Goal: Task Accomplishment & Management: Manage account settings

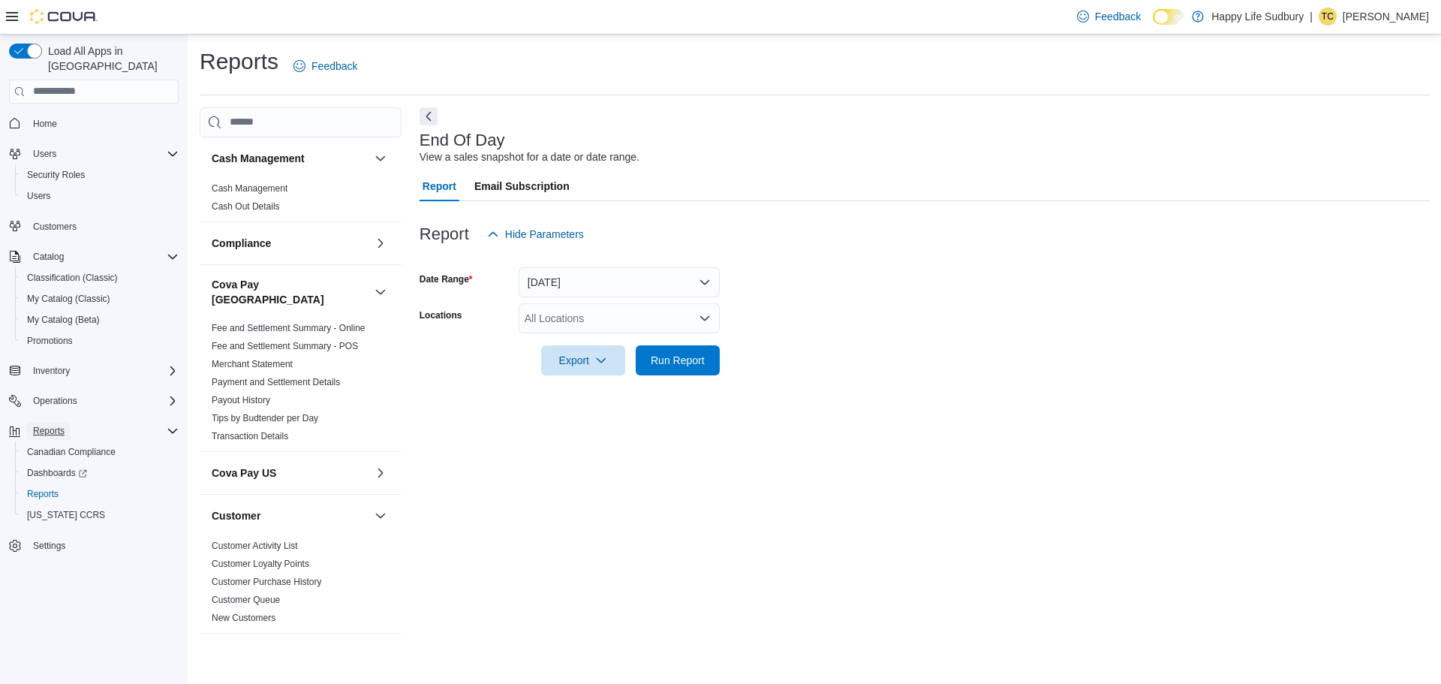
click at [55, 422] on span "Reports" at bounding box center [49, 431] width 32 height 18
click at [55, 425] on span "Reports" at bounding box center [49, 431] width 32 height 12
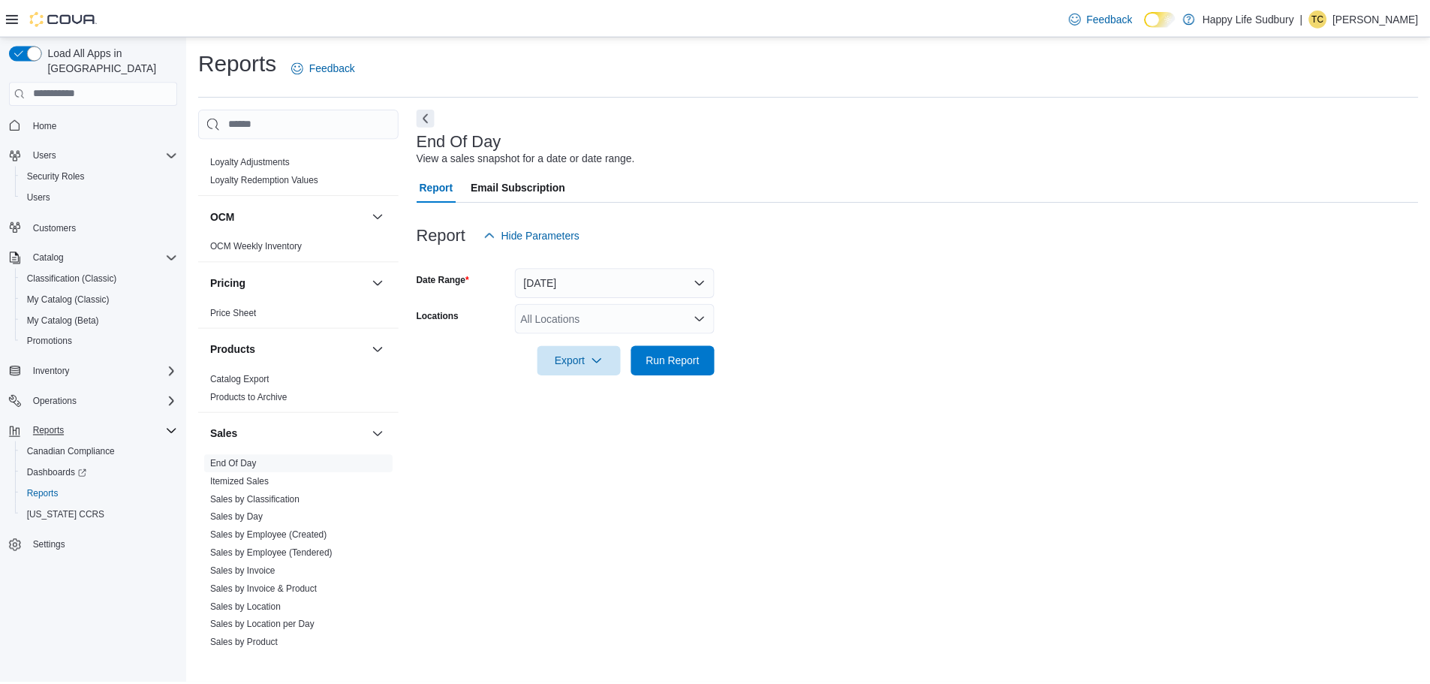
scroll to position [976, 0]
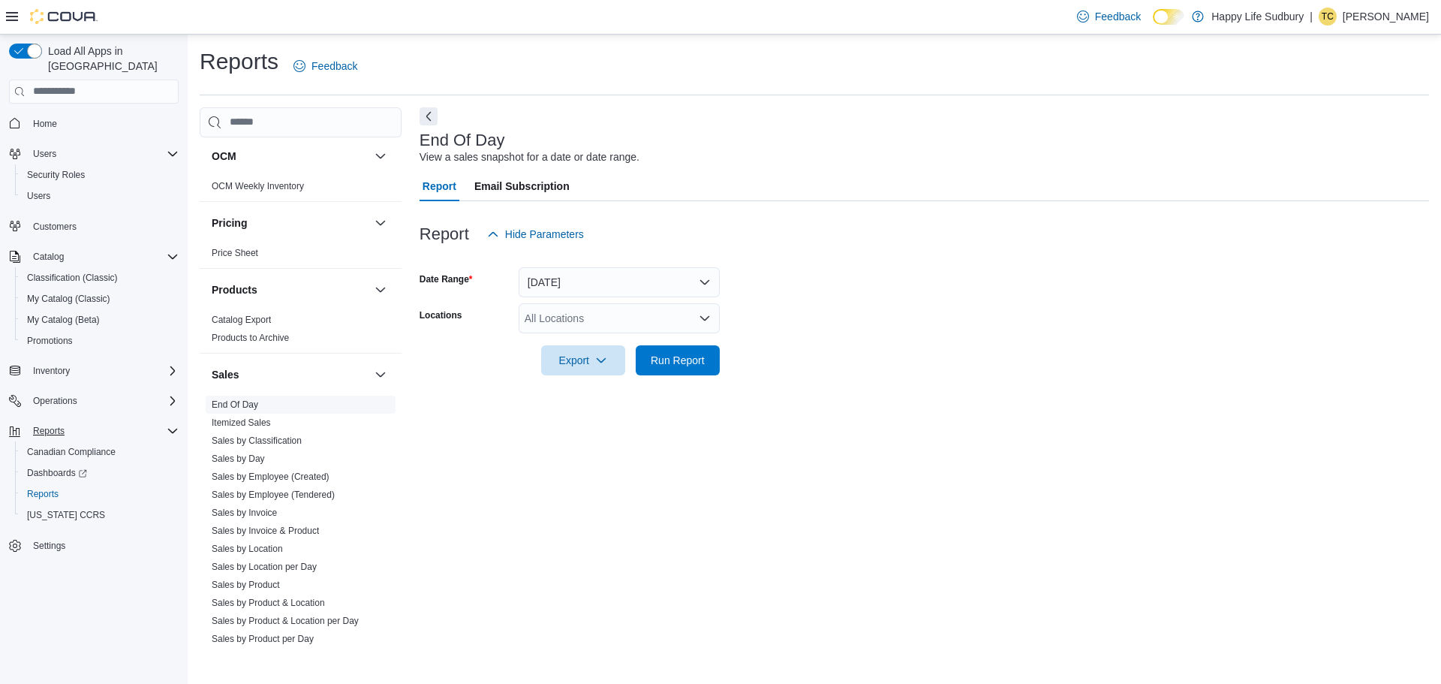
click at [230, 399] on link "End Of Day" at bounding box center [235, 404] width 47 height 11
click at [695, 282] on button "Today" at bounding box center [619, 282] width 201 height 30
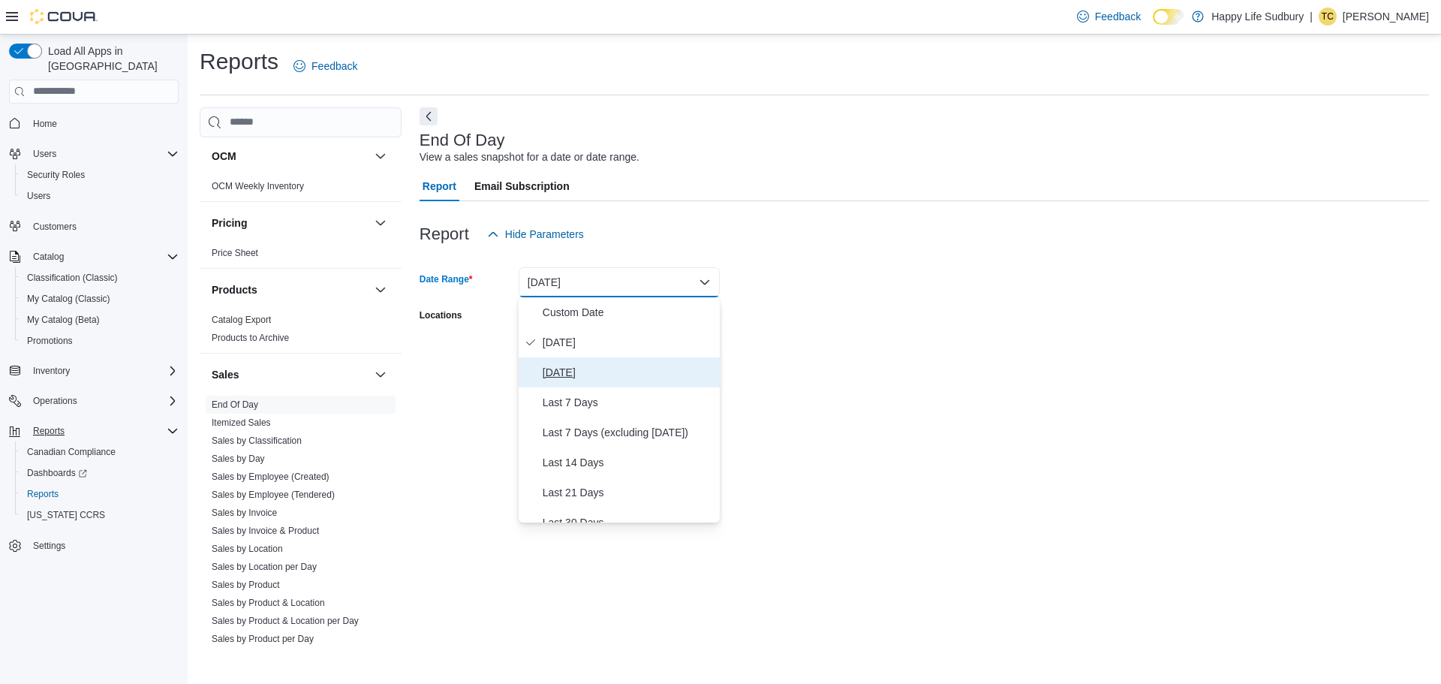
click at [622, 369] on span "Yesterday" at bounding box center [628, 372] width 171 height 18
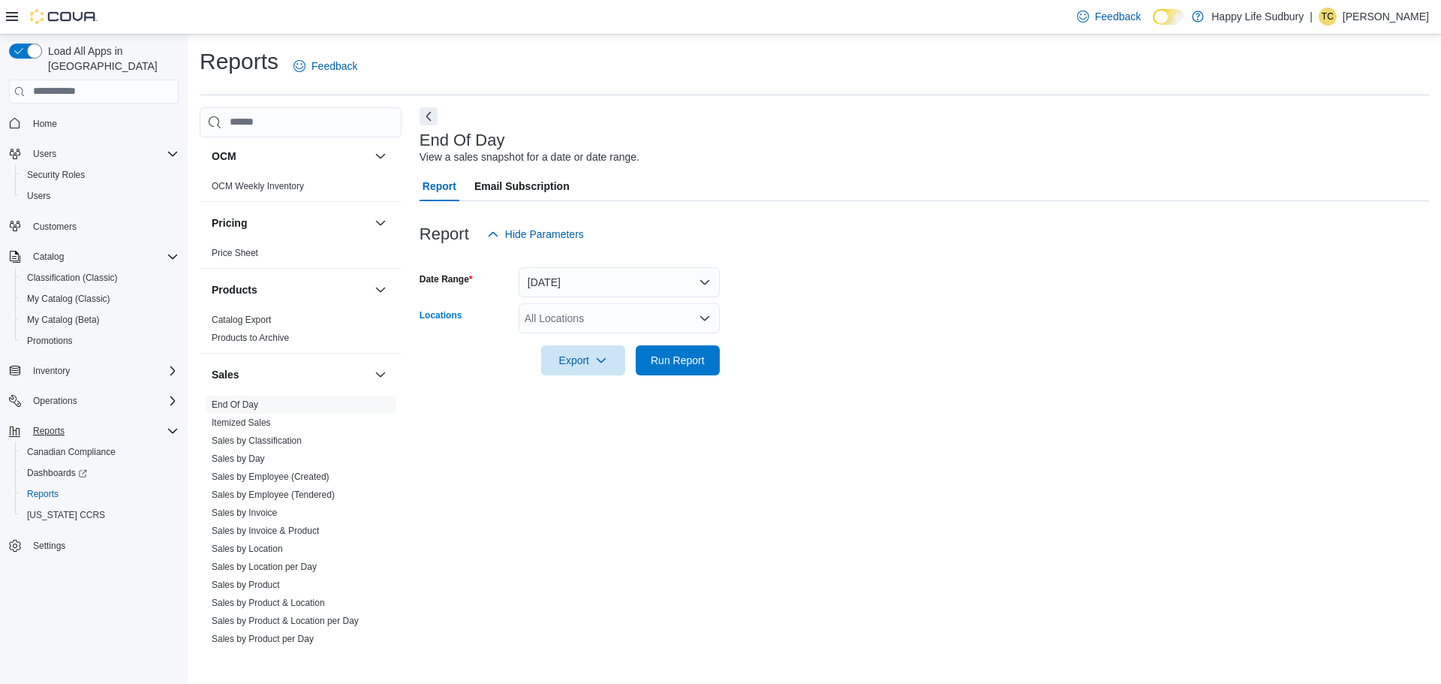
click at [678, 323] on div "All Locations" at bounding box center [619, 318] width 201 height 30
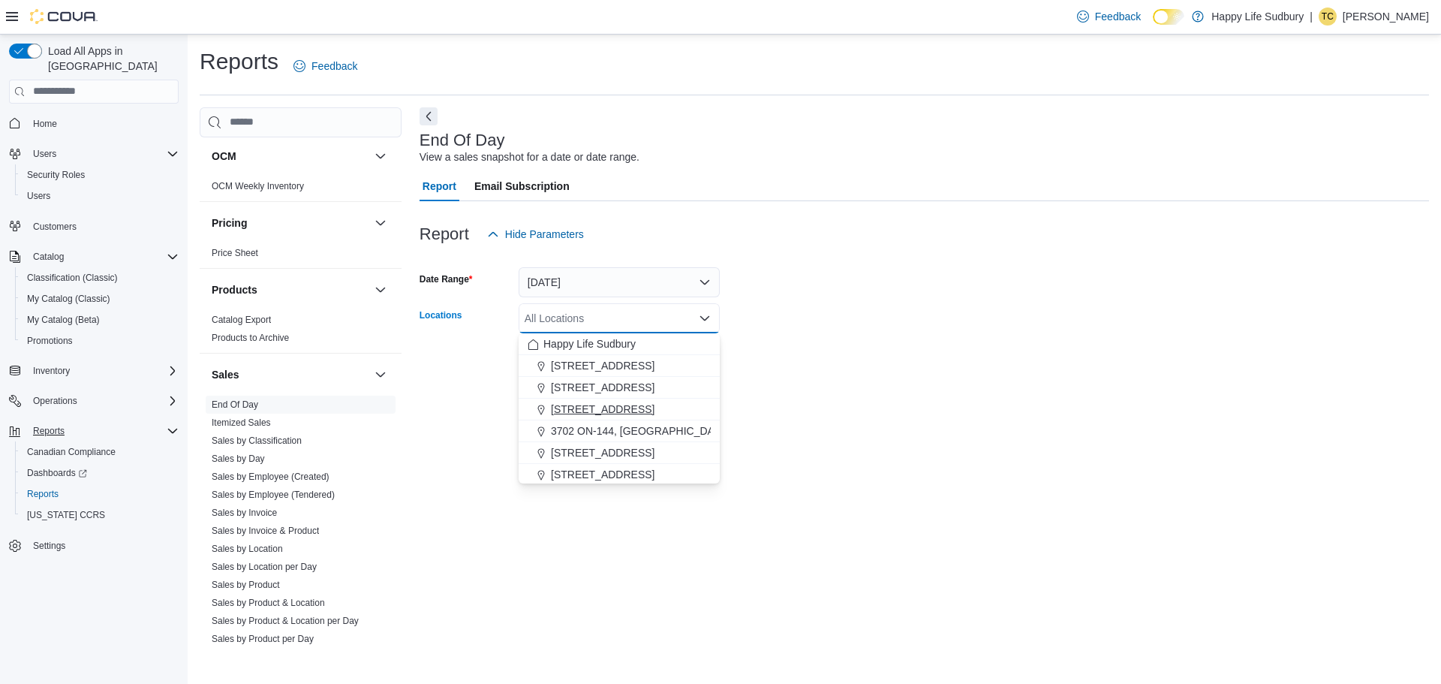
click at [655, 405] on span "3045 Old Highway 69 Unit 2" at bounding box center [603, 409] width 104 height 15
click at [762, 383] on div at bounding box center [925, 384] width 1010 height 18
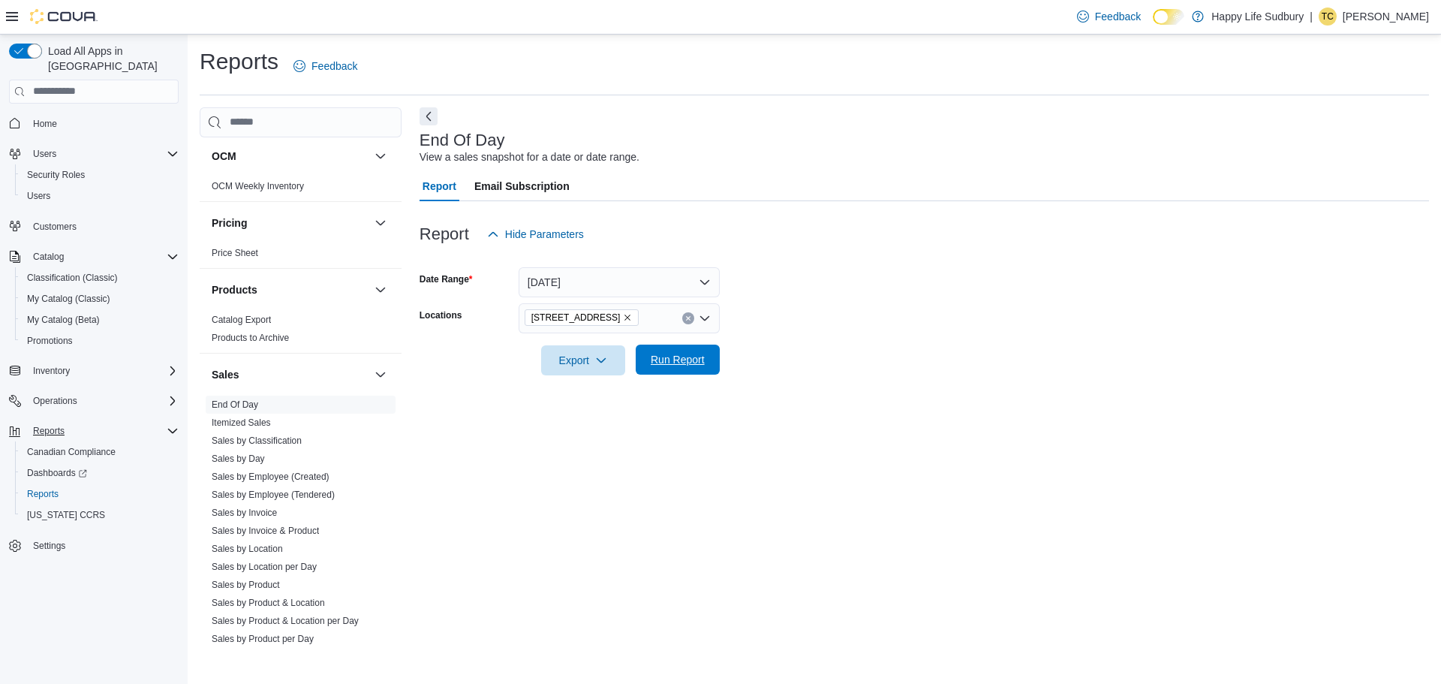
click at [685, 367] on span "Run Report" at bounding box center [678, 360] width 66 height 30
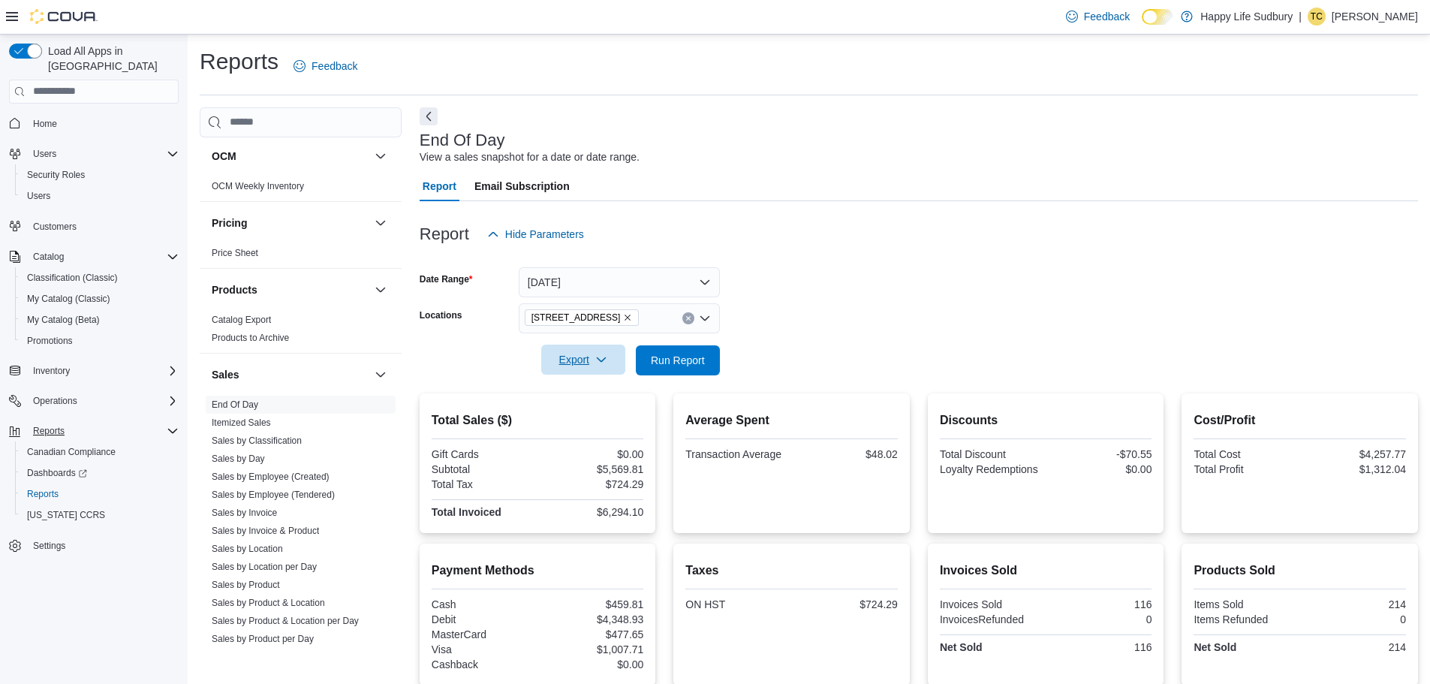
click at [604, 360] on icon "button" at bounding box center [601, 360] width 12 height 12
click at [568, 423] on span "Export to Pdf" at bounding box center [586, 420] width 68 height 12
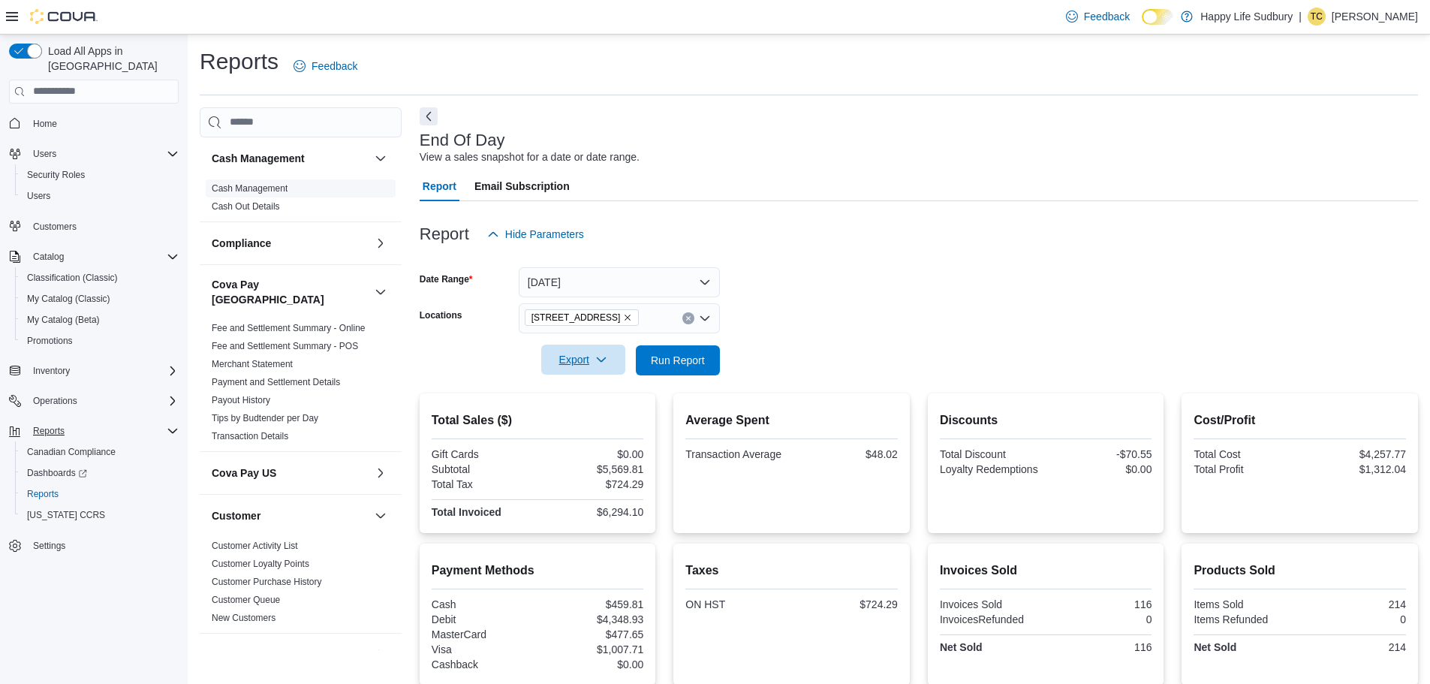
click at [283, 191] on link "Cash Management" at bounding box center [250, 188] width 76 height 11
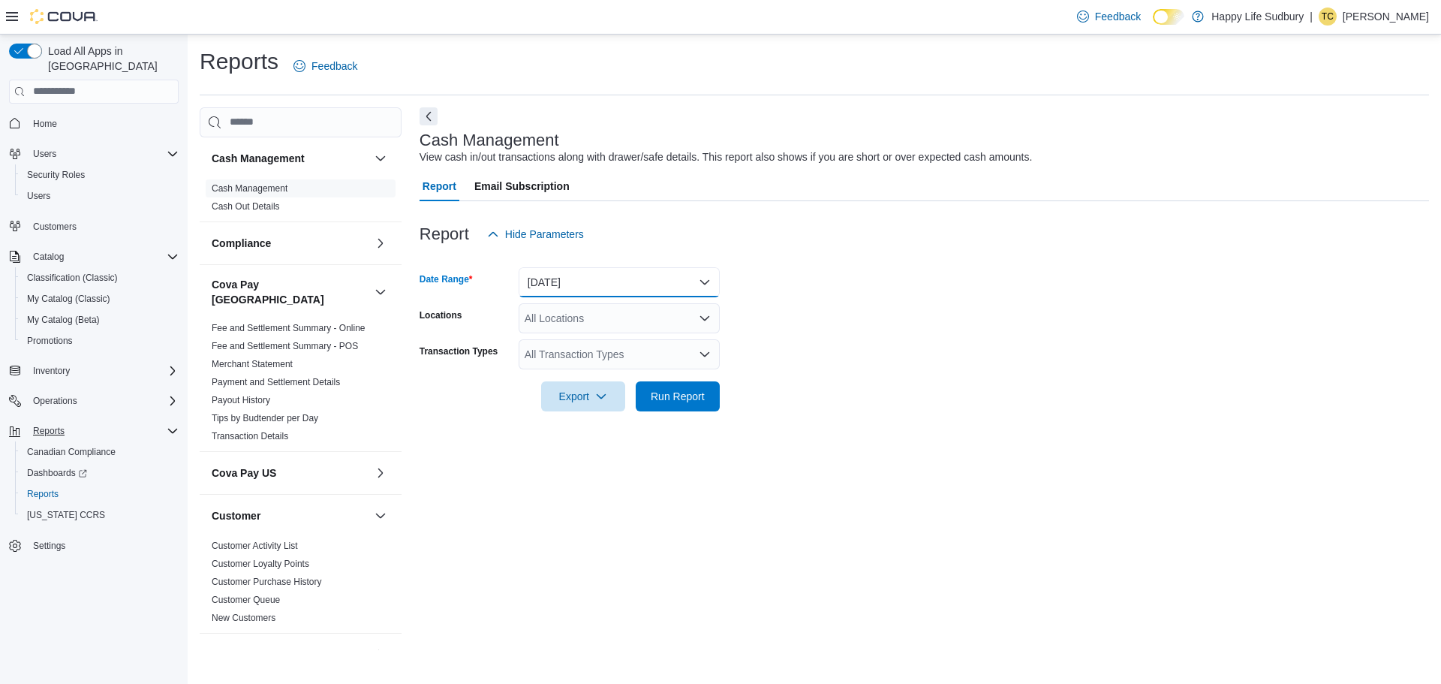
click at [709, 281] on button "Today" at bounding box center [619, 282] width 201 height 30
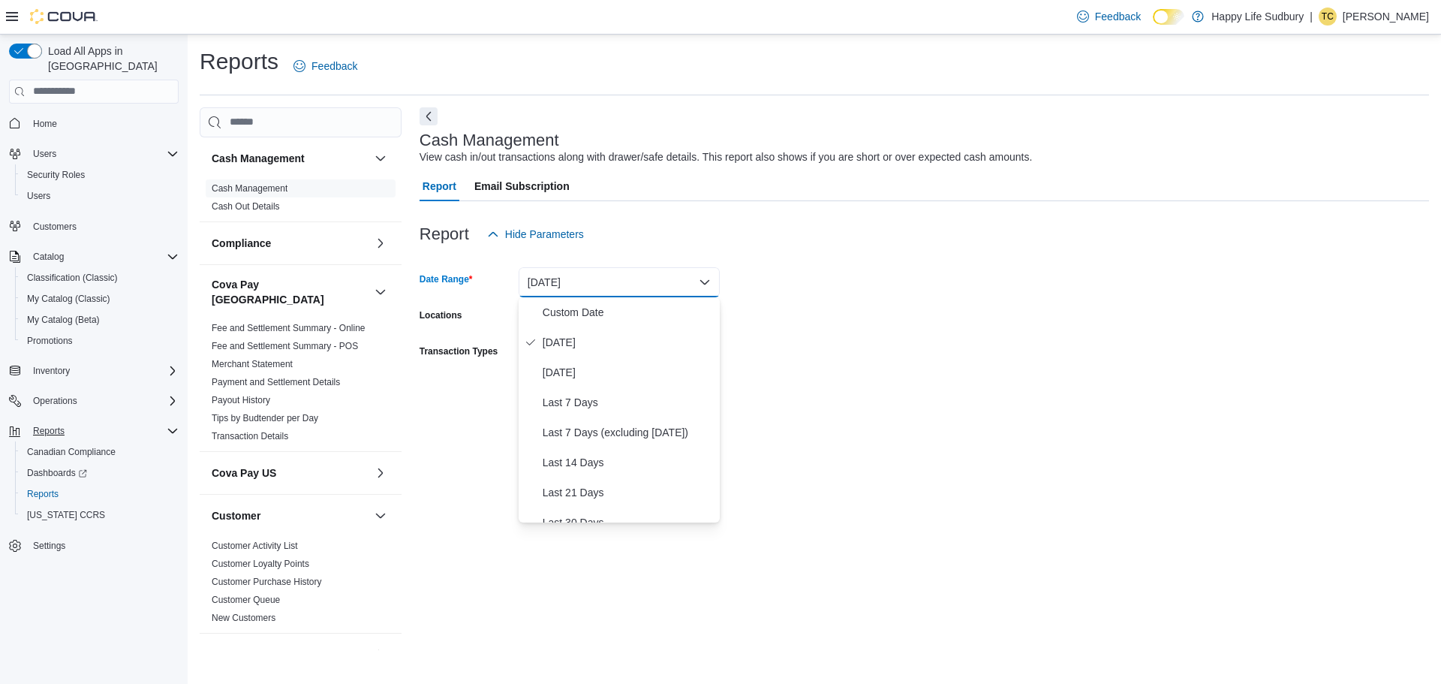
click at [1048, 309] on form "Date Range Today Locations All Locations Transaction Types All Transaction Type…" at bounding box center [925, 330] width 1010 height 162
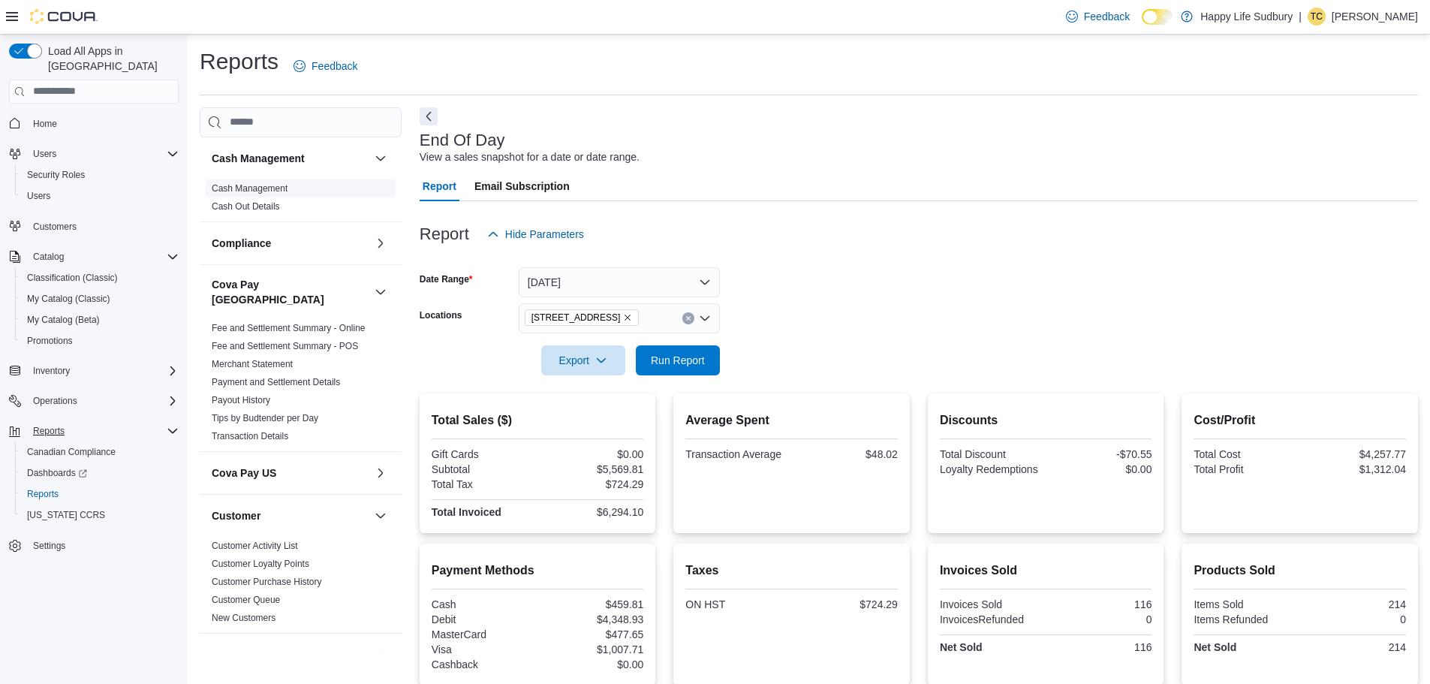
click at [273, 185] on link "Cash Management" at bounding box center [250, 188] width 76 height 11
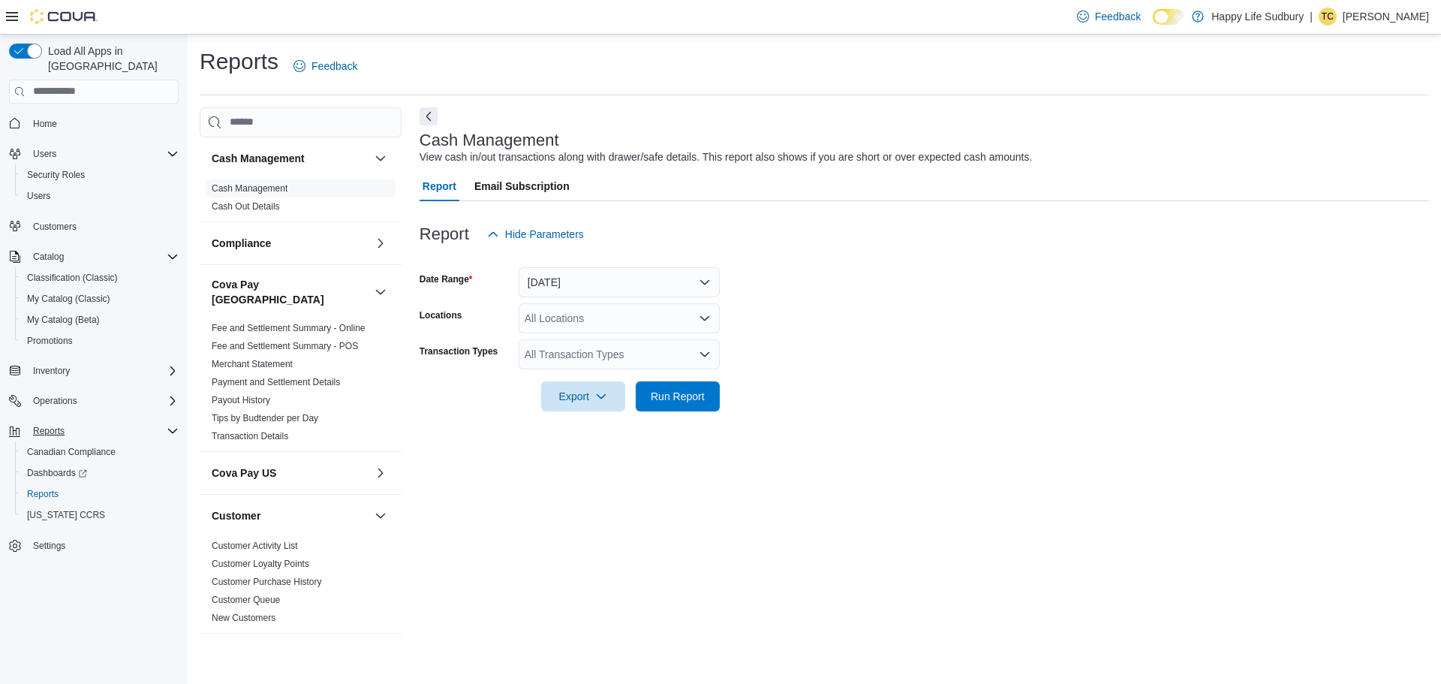
click at [703, 312] on icon "Open list of options" at bounding box center [705, 318] width 12 height 12
click at [830, 312] on form "Date Range Today Locations All Locations Transaction Types All Transaction Type…" at bounding box center [925, 330] width 1010 height 162
click at [56, 425] on span "Reports" at bounding box center [49, 431] width 32 height 12
click at [706, 316] on icon "Open list of options" at bounding box center [705, 318] width 12 height 12
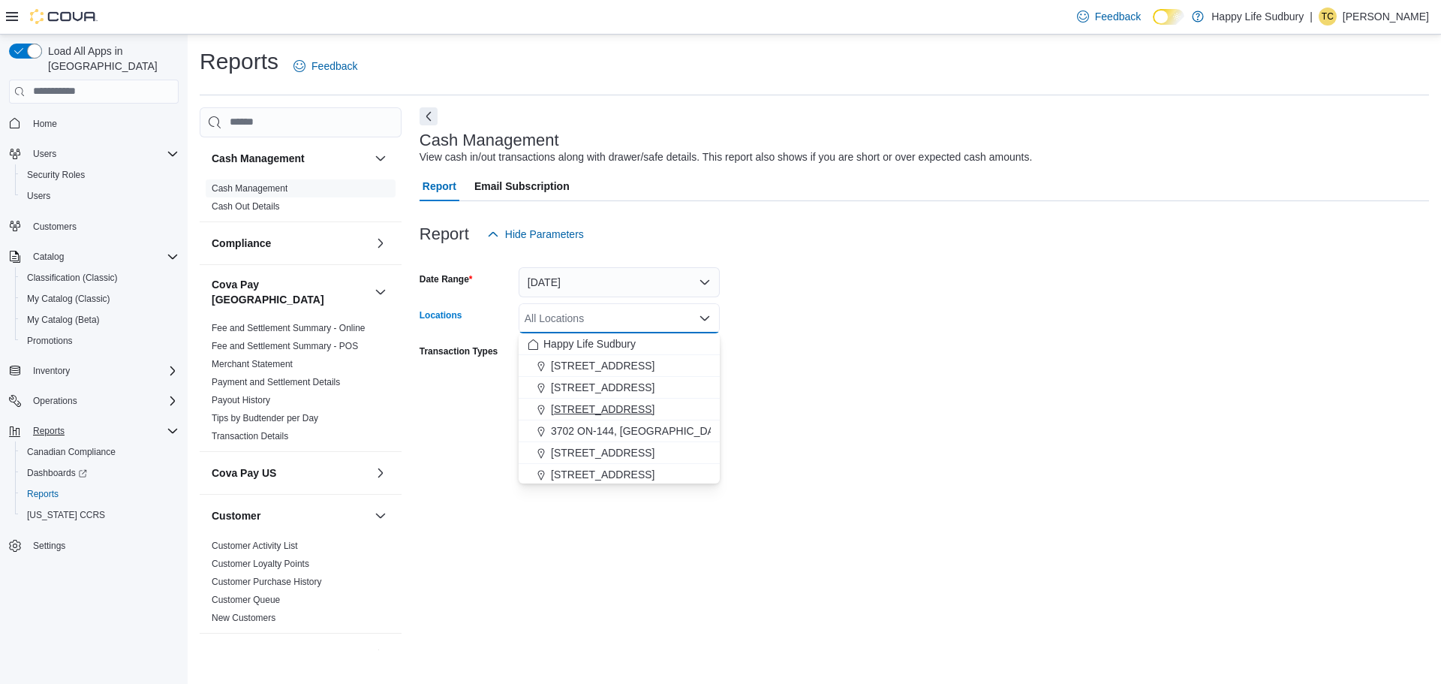
click at [655, 414] on span "3045 Old Highway 69 Unit 2" at bounding box center [603, 409] width 104 height 15
click at [745, 288] on form "Date Range Today Locations 3045 Old Highway 69 Unit 2 Combo box. Selected. 3045…" at bounding box center [925, 330] width 1010 height 162
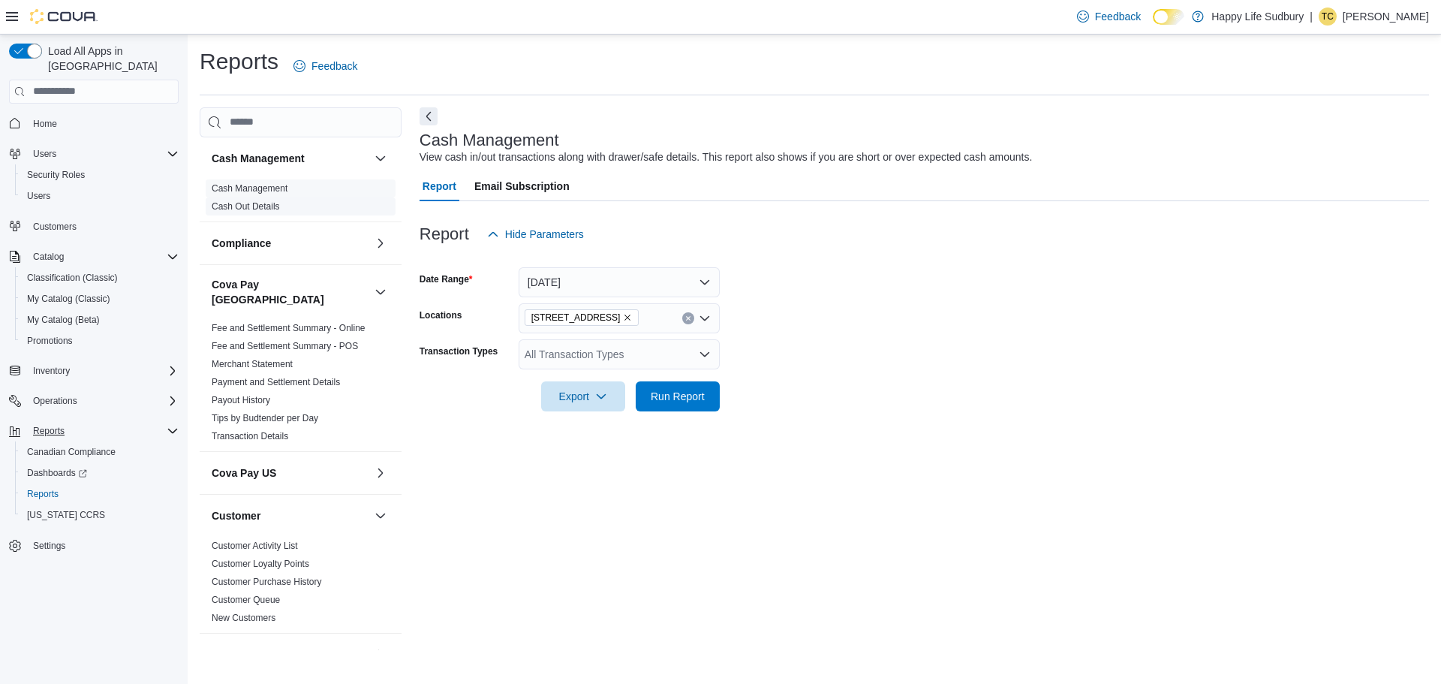
click at [228, 202] on link "Cash Out Details" at bounding box center [246, 206] width 68 height 11
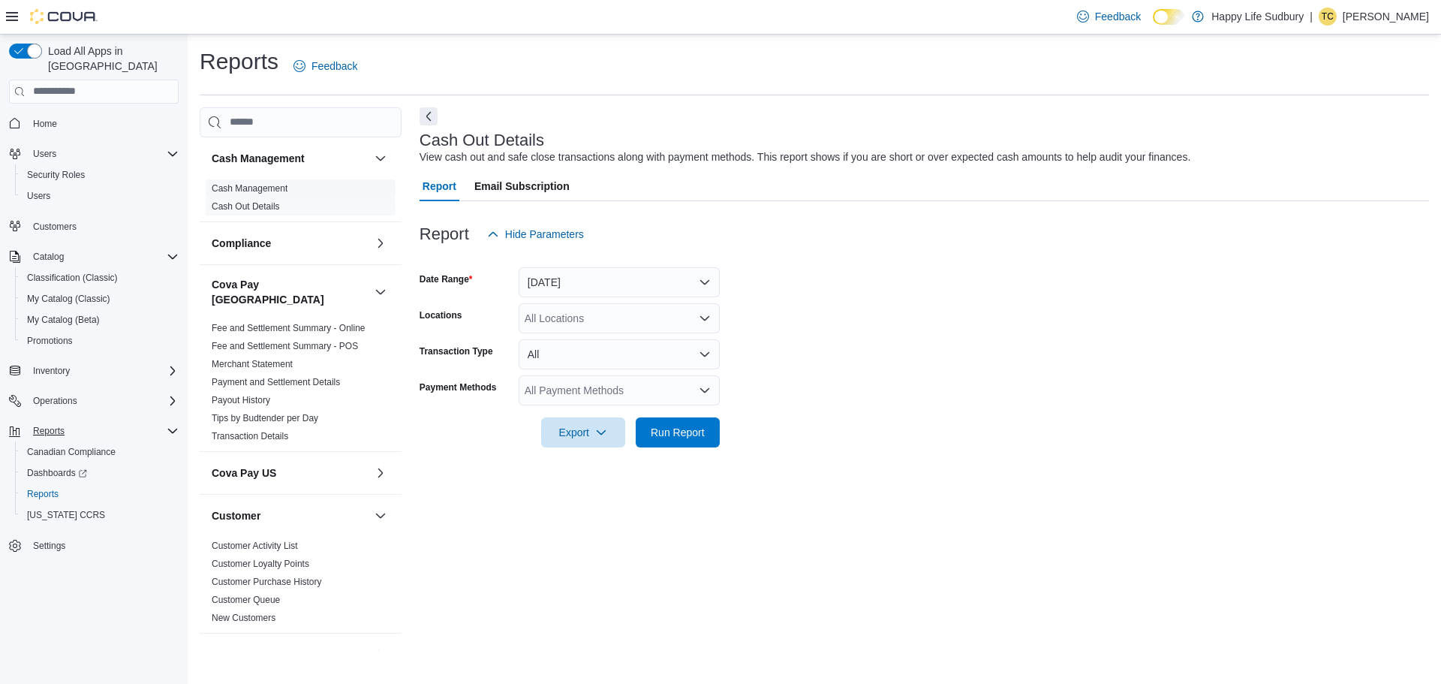
click at [231, 191] on link "Cash Management" at bounding box center [250, 188] width 76 height 11
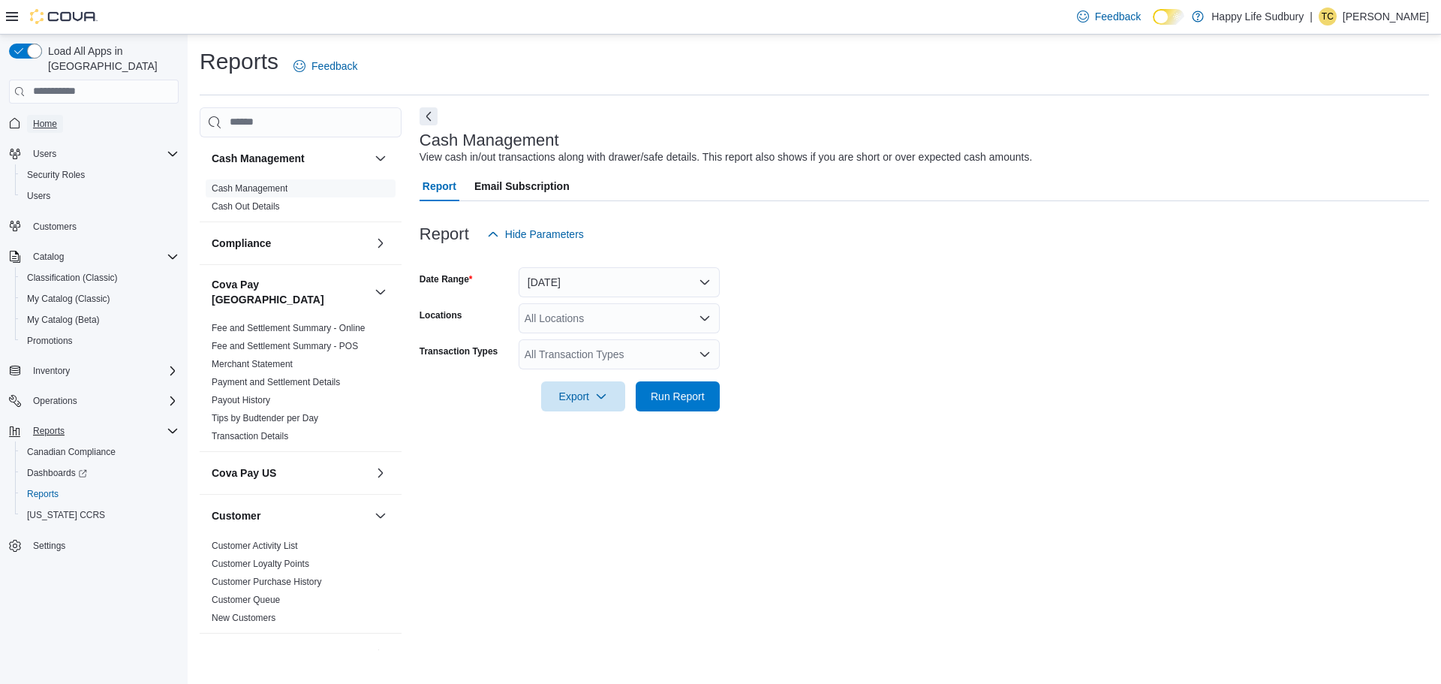
click at [47, 118] on span "Home" at bounding box center [45, 124] width 24 height 12
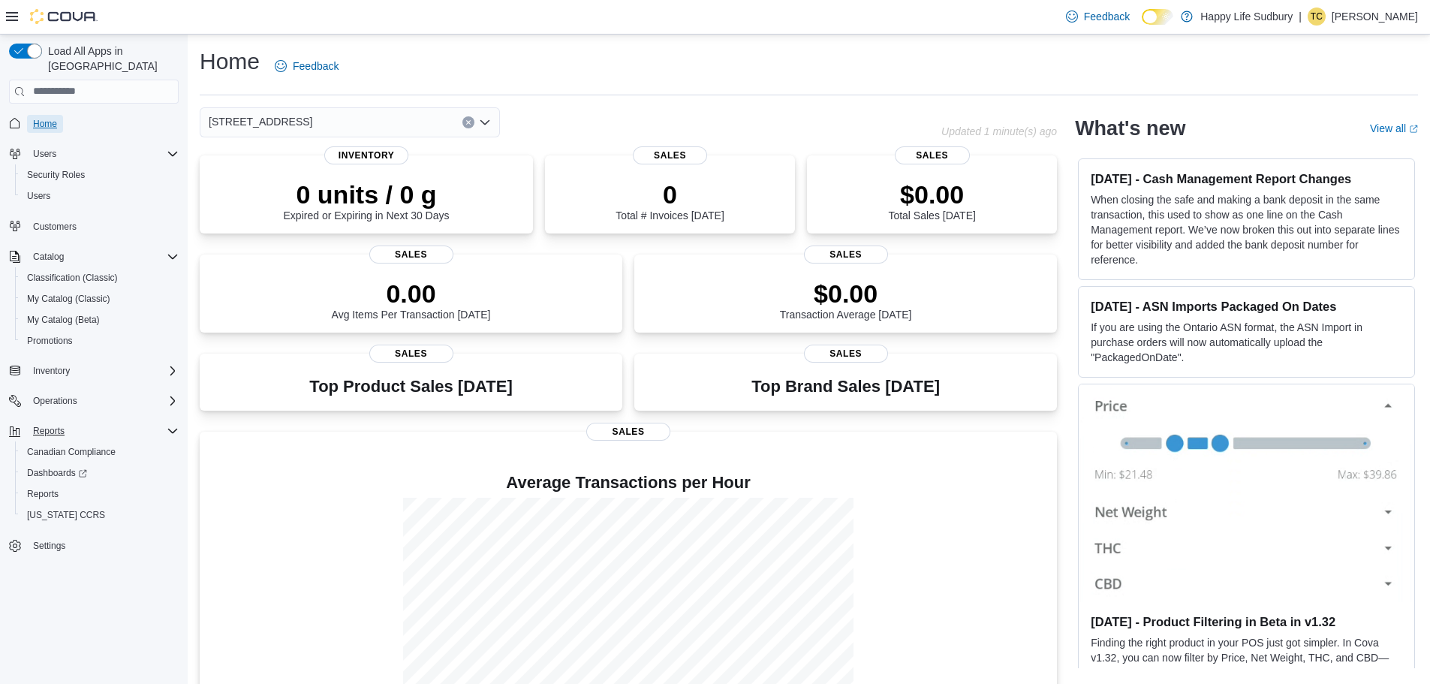
click at [40, 118] on span "Home" at bounding box center [45, 124] width 24 height 12
click at [44, 425] on span "Reports" at bounding box center [49, 431] width 32 height 12
click at [49, 488] on span "Reports" at bounding box center [43, 494] width 32 height 12
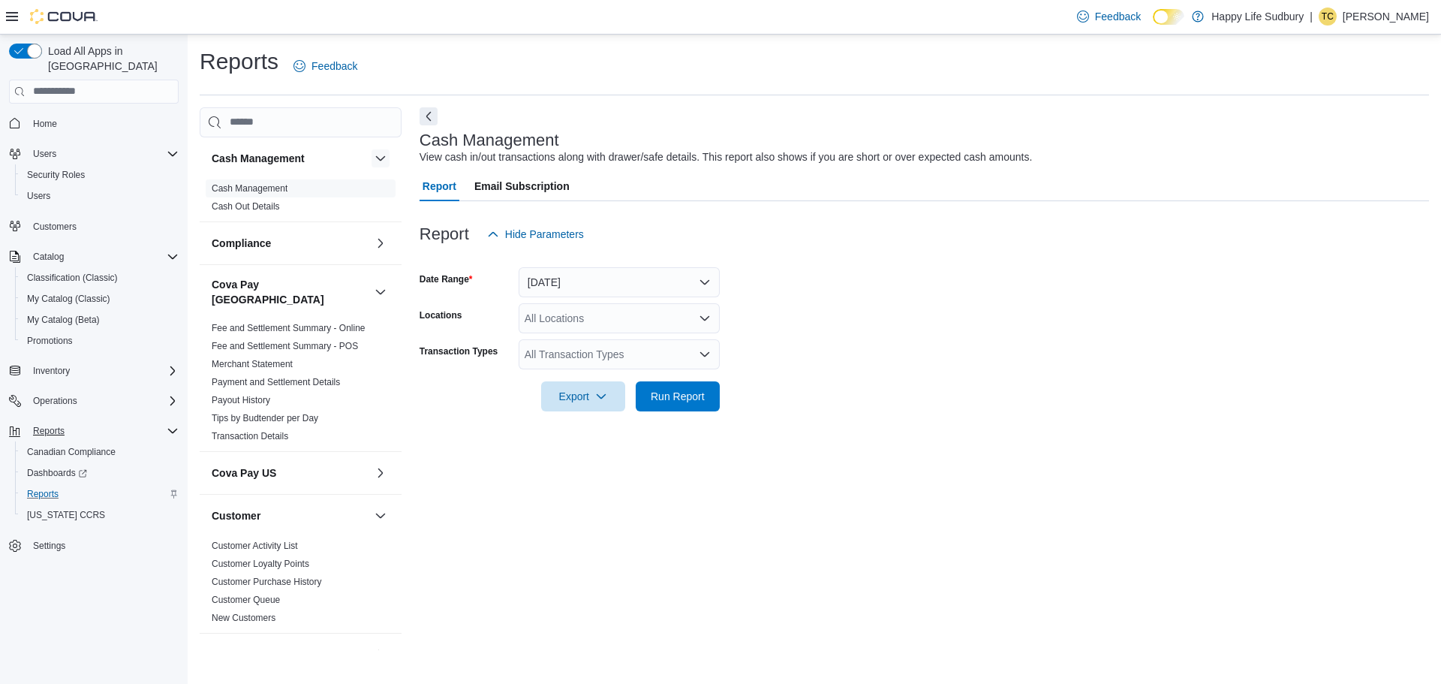
click at [372, 158] on button "button" at bounding box center [381, 158] width 18 height 18
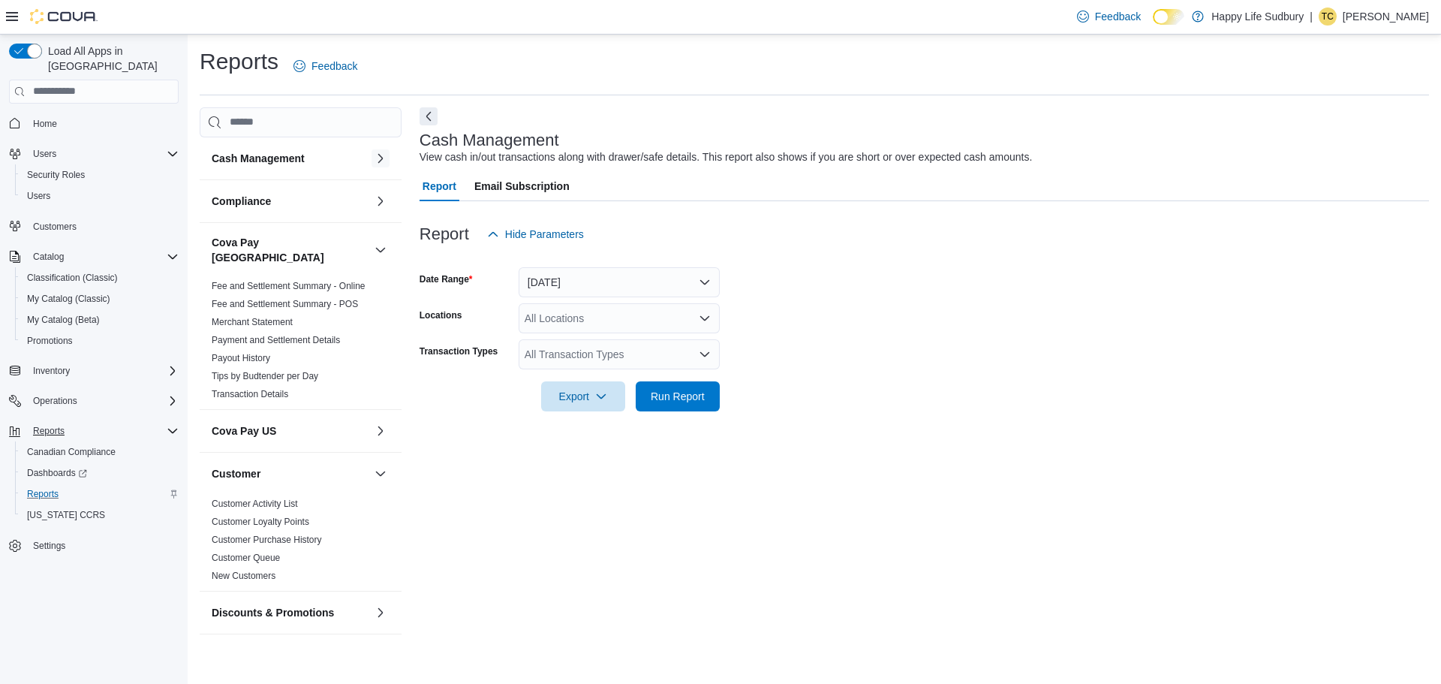
click at [372, 158] on button "button" at bounding box center [381, 158] width 18 height 18
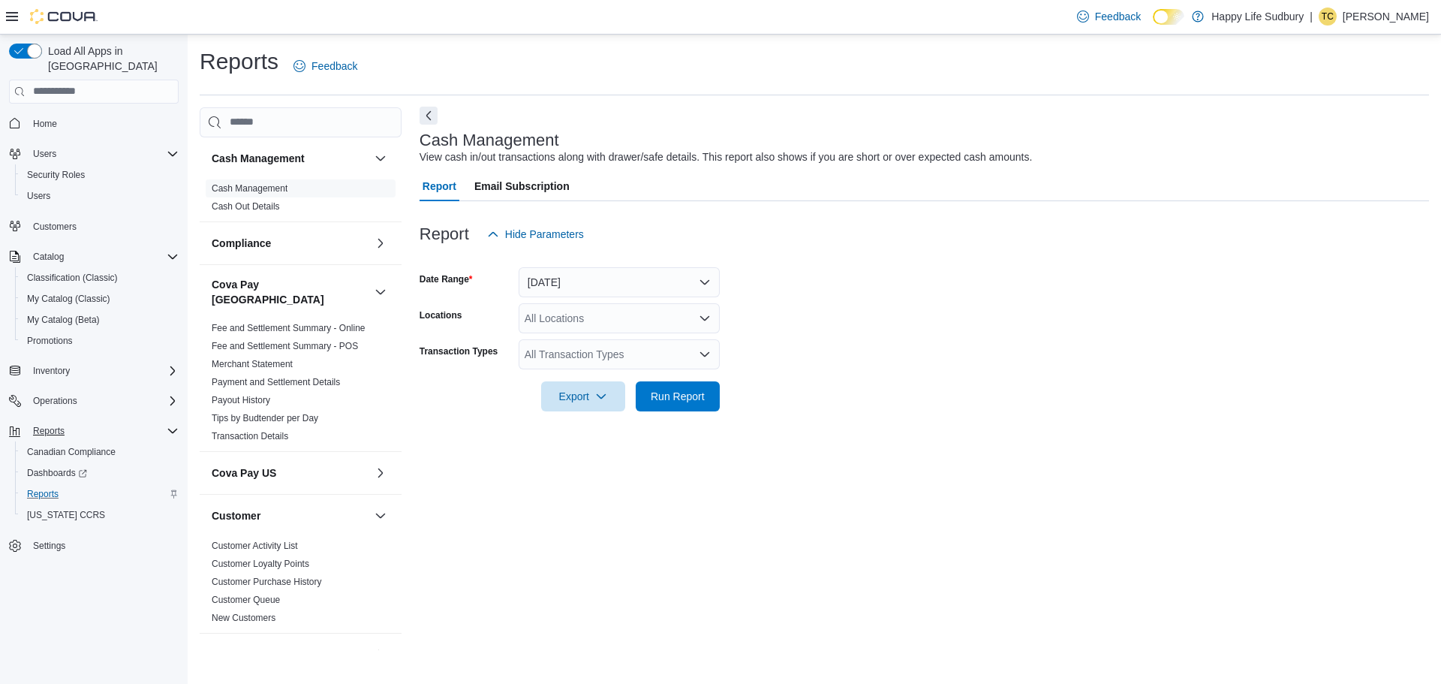
click at [427, 116] on button "Next" at bounding box center [429, 116] width 18 height 18
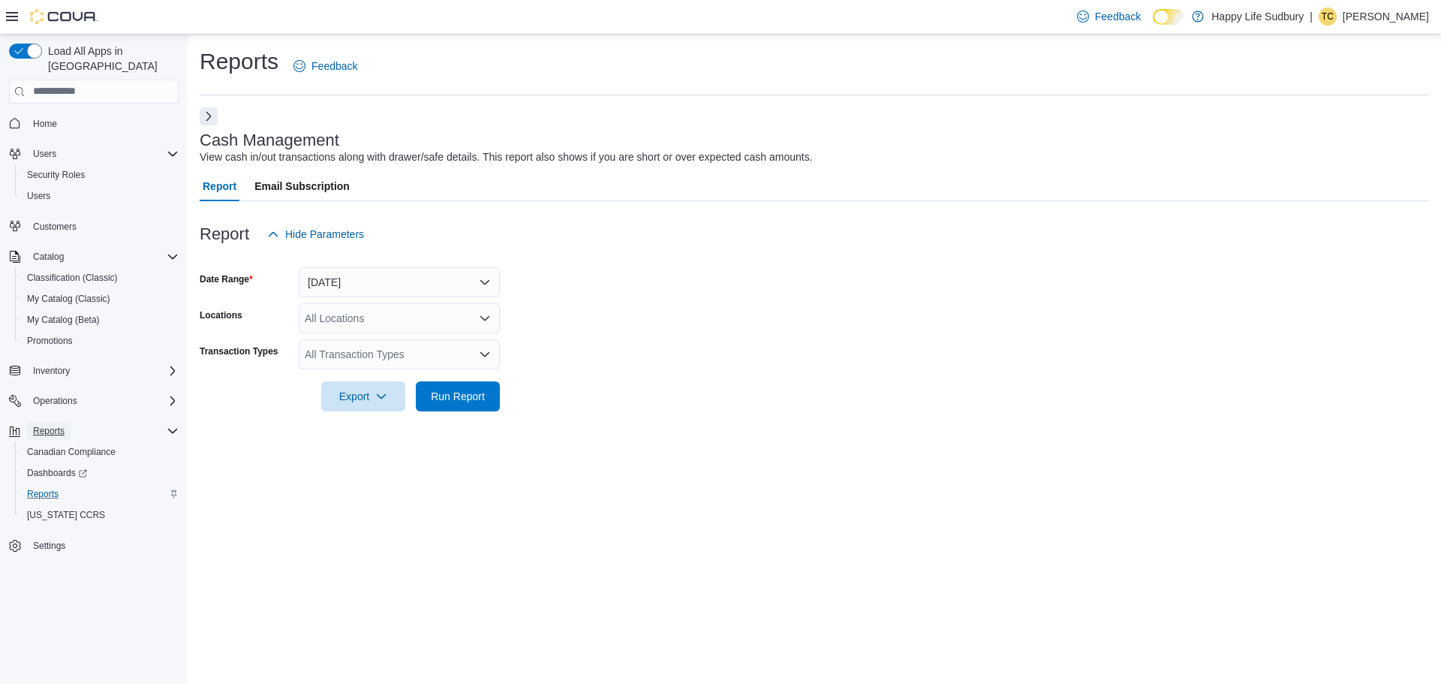
click at [57, 425] on span "Reports" at bounding box center [49, 431] width 32 height 12
click at [484, 318] on icon "Open list of options" at bounding box center [484, 317] width 9 height 5
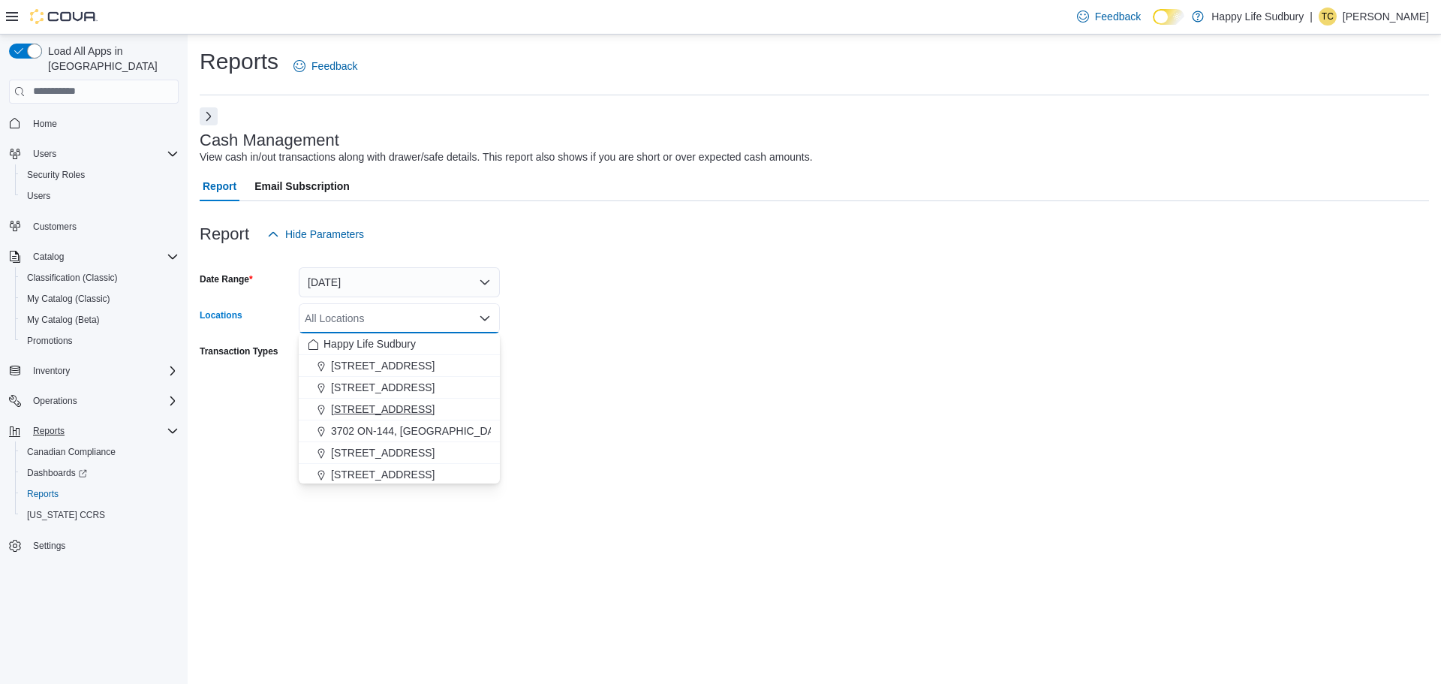
click at [435, 410] on span "3045 Old Highway 69 Unit 2" at bounding box center [383, 409] width 104 height 15
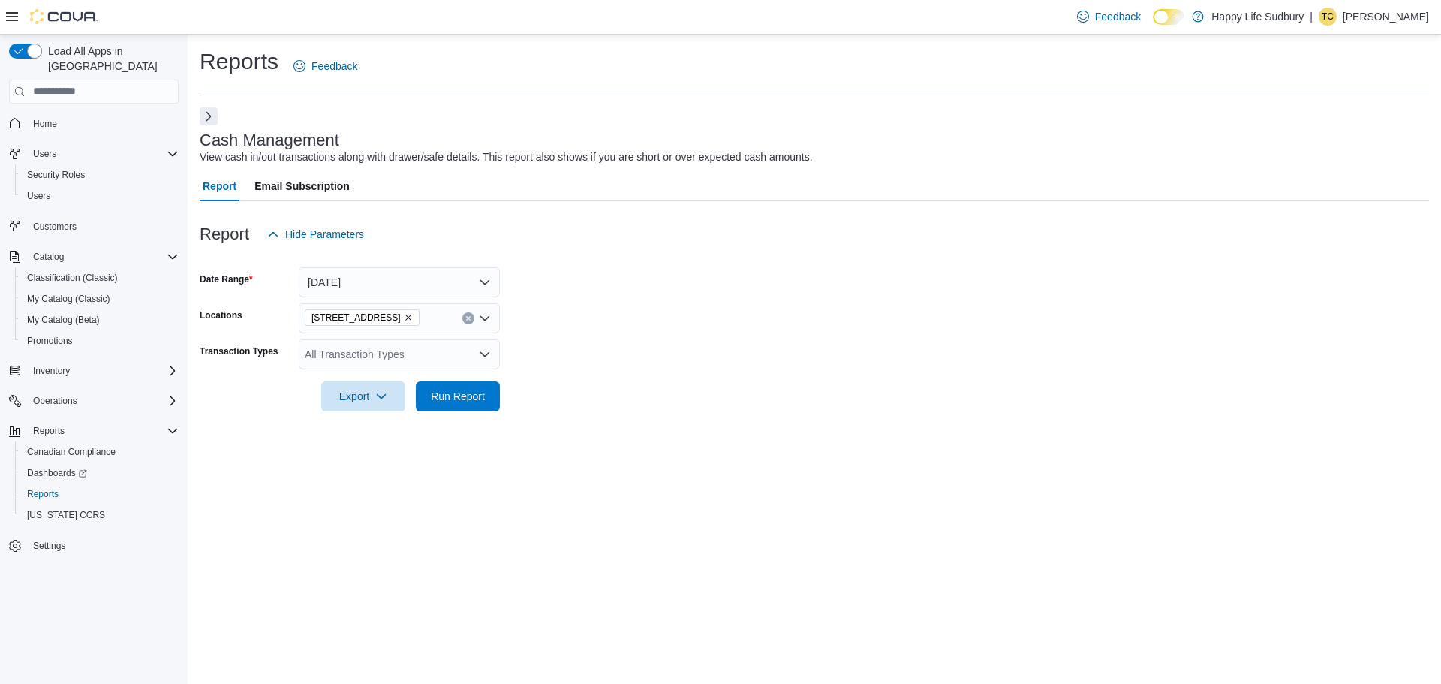
click at [562, 390] on form "Date Range Today Locations 3045 Old Highway 69 Unit 2 Transaction Types All Tra…" at bounding box center [815, 330] width 1230 height 162
click at [211, 113] on button "Next" at bounding box center [209, 116] width 18 height 18
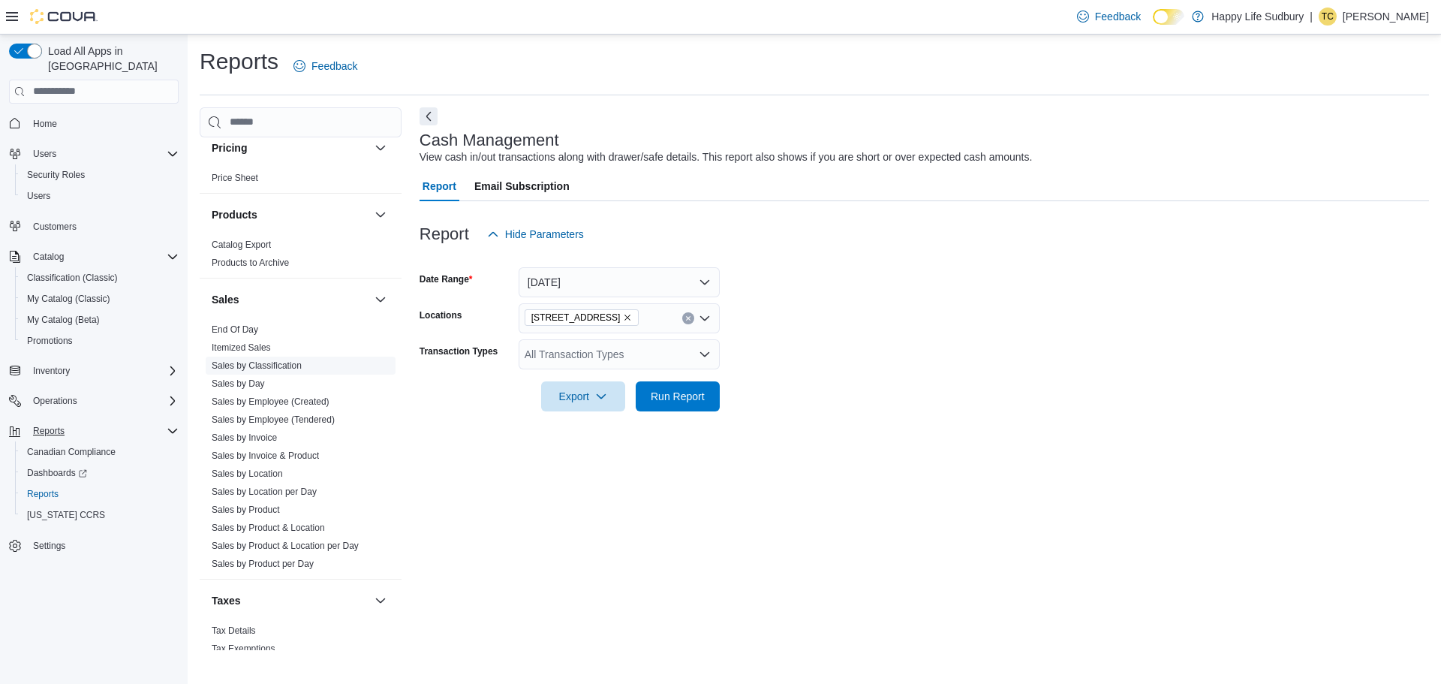
scroll to position [1068, 0]
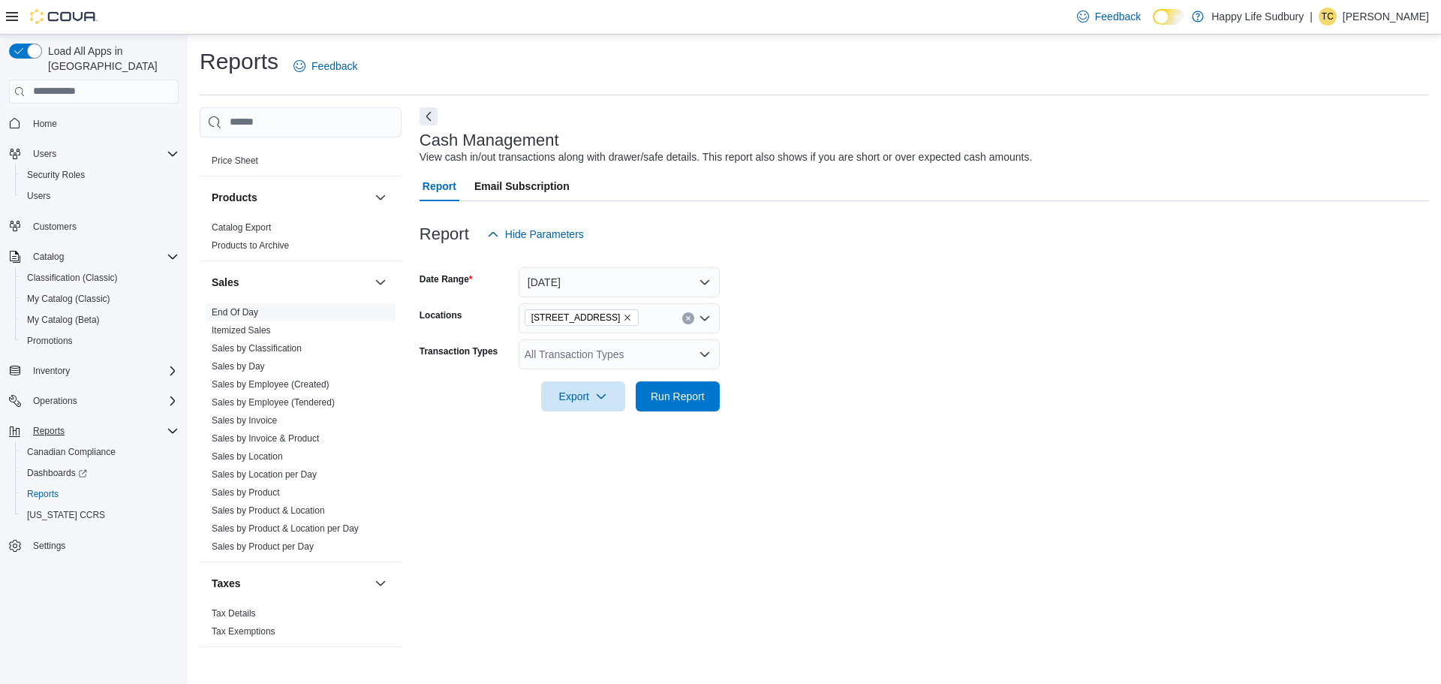
click at [249, 307] on link "End Of Day" at bounding box center [235, 312] width 47 height 11
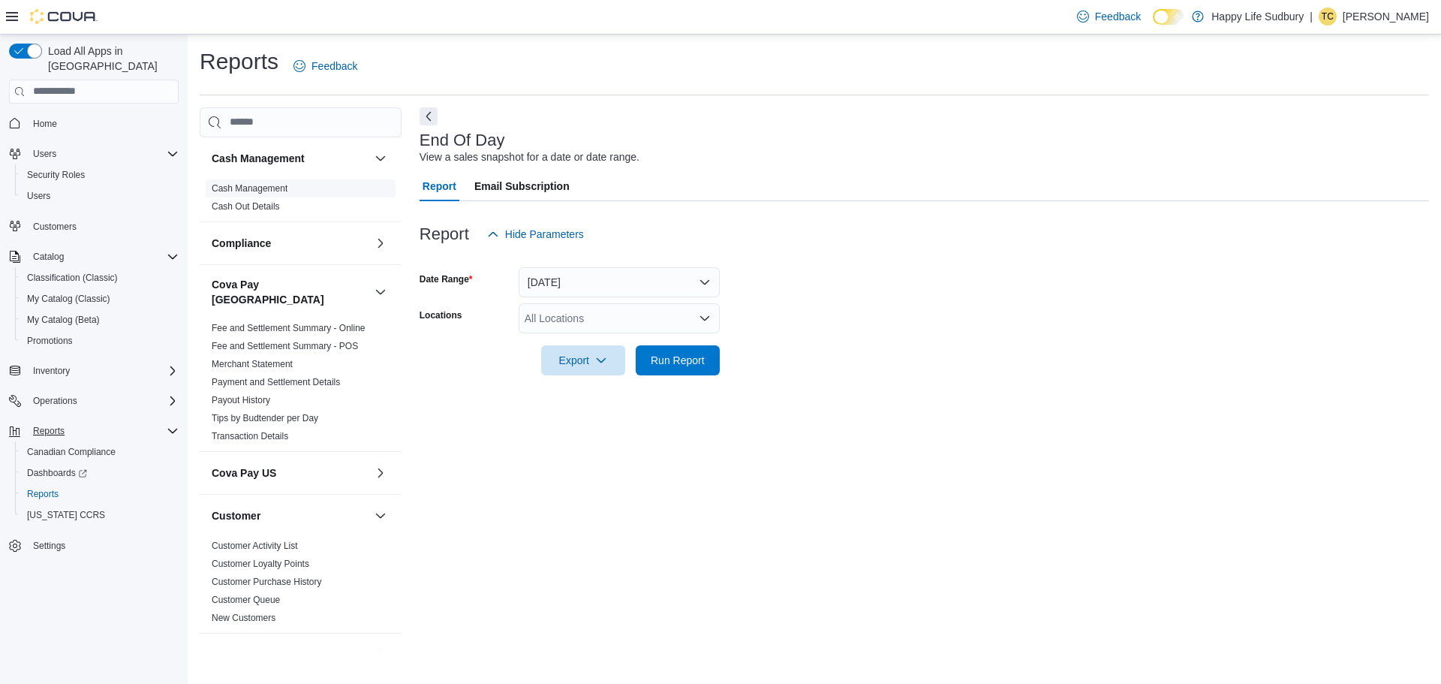
click at [259, 188] on link "Cash Management" at bounding box center [250, 188] width 76 height 11
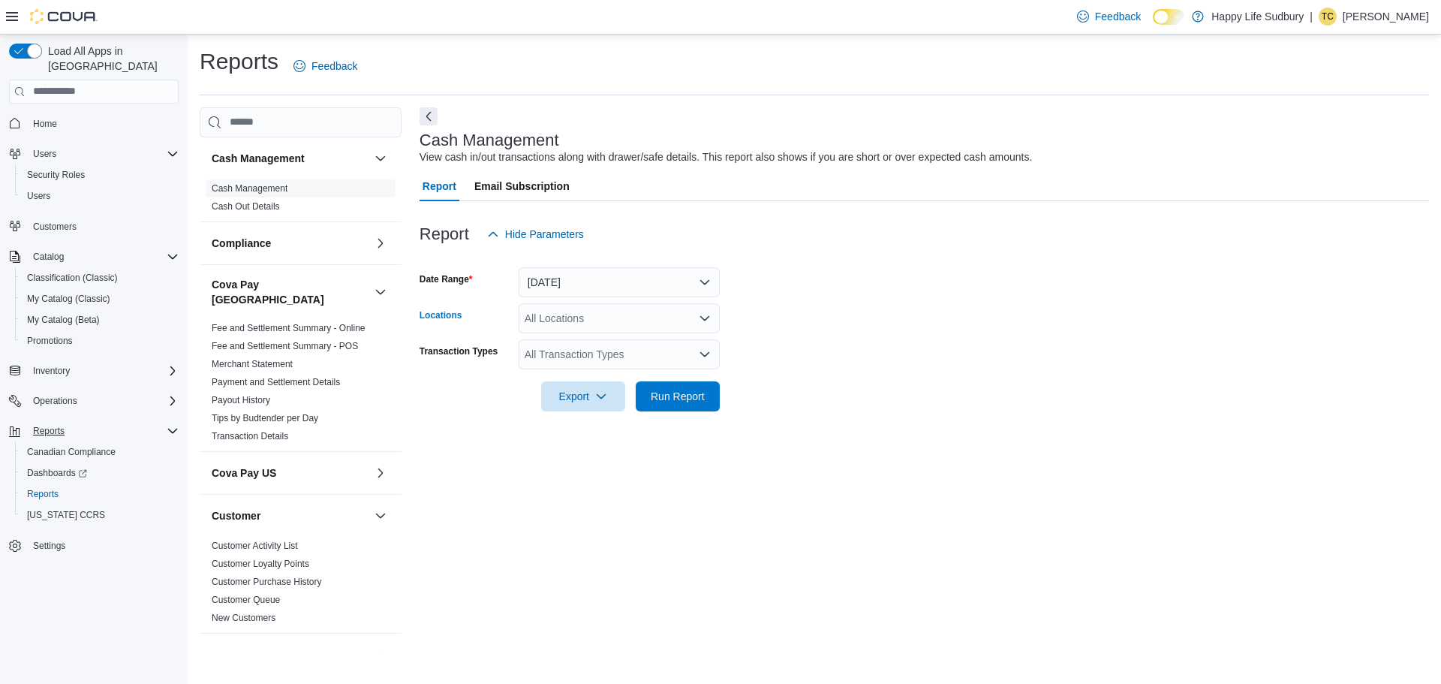
click at [709, 327] on div "All Locations" at bounding box center [619, 318] width 201 height 30
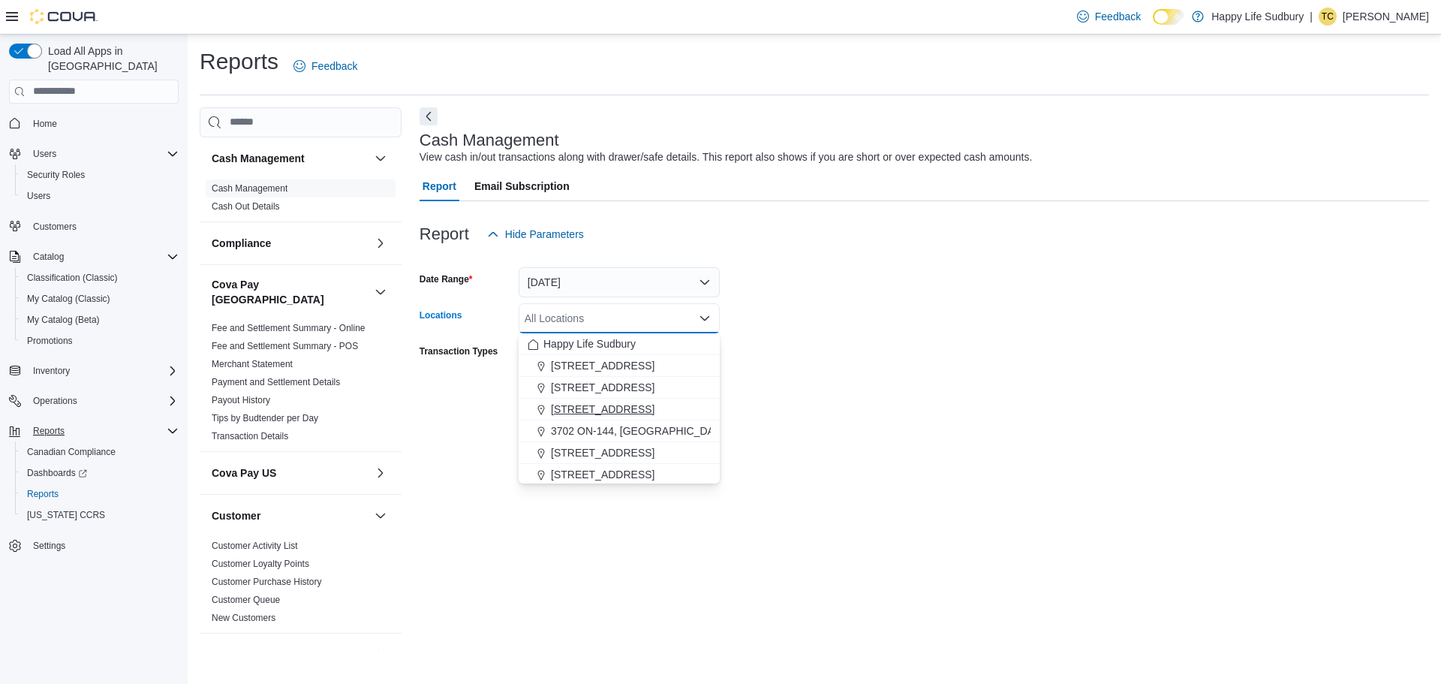
click at [655, 408] on span "3045 Old Highway 69 Unit 2" at bounding box center [603, 409] width 104 height 15
click at [847, 355] on form "Date Range Today Locations 3045 Old Highway 69 Unit 2 Combo box. Selected. 3045…" at bounding box center [925, 330] width 1010 height 162
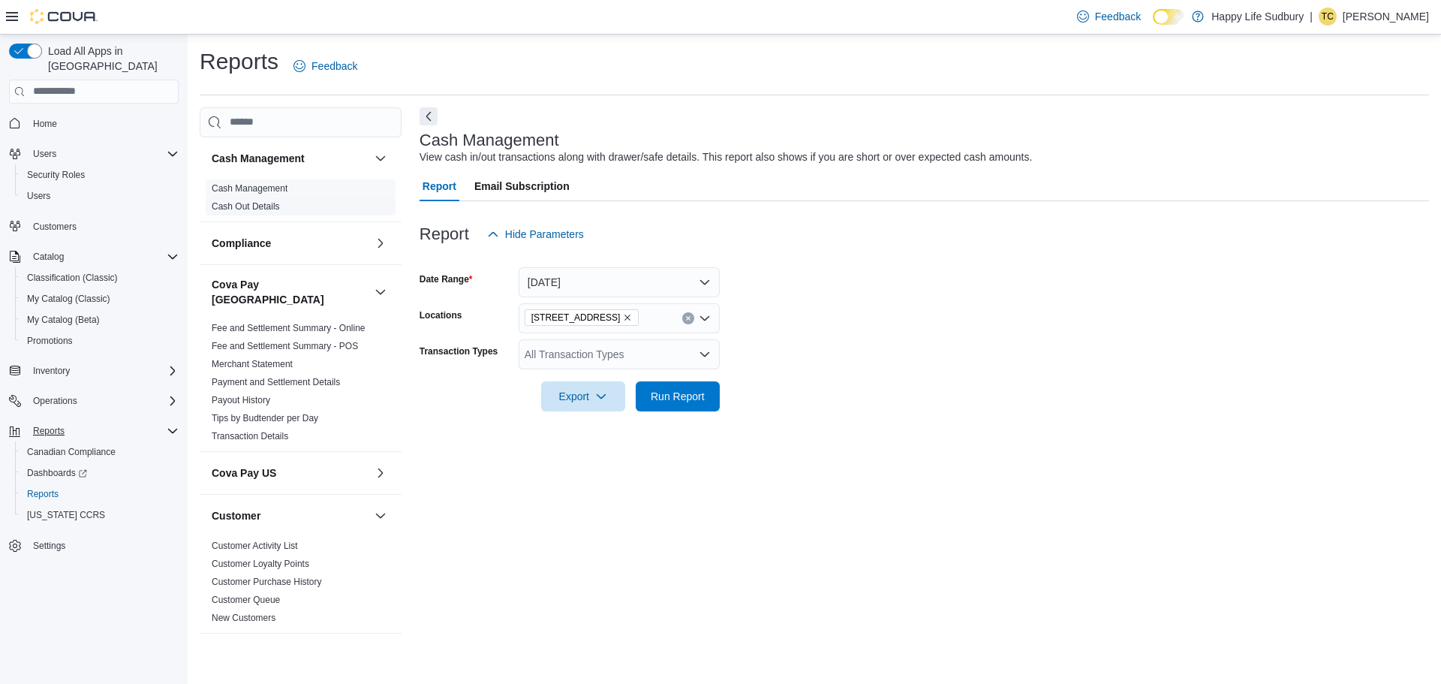
click at [246, 213] on span "Cash Out Details" at bounding box center [301, 206] width 190 height 18
click at [241, 206] on link "Cash Out Details" at bounding box center [246, 206] width 68 height 11
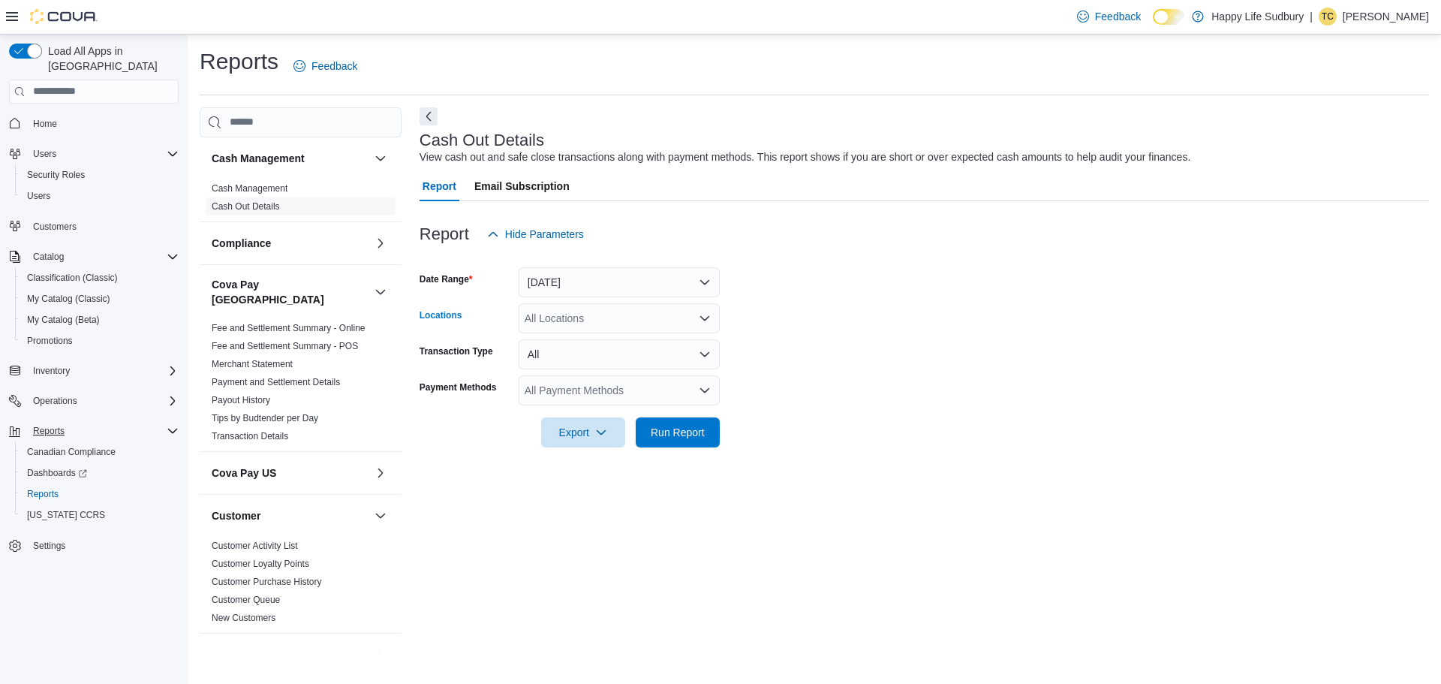
click at [701, 321] on icon "Open list of options" at bounding box center [705, 318] width 12 height 12
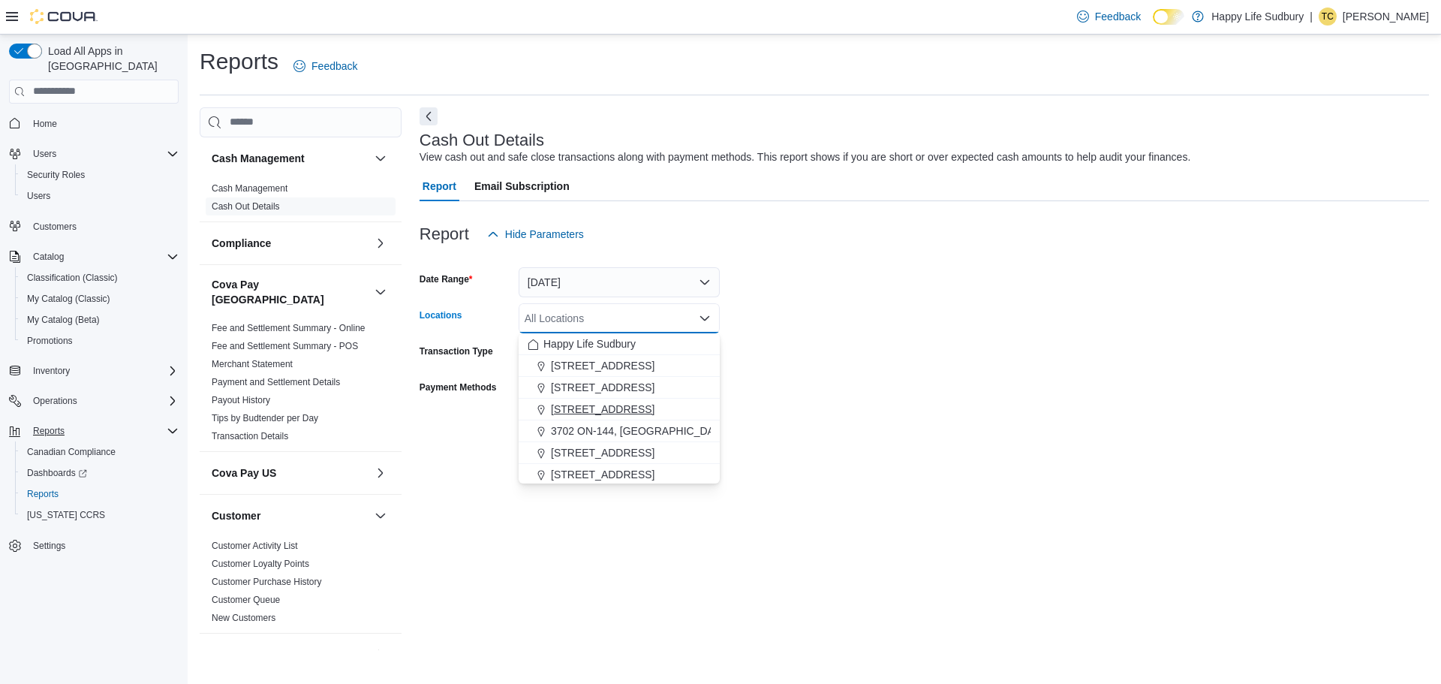
click at [655, 402] on span "3045 Old Highway 69 Unit 2" at bounding box center [603, 409] width 104 height 15
click at [929, 352] on form "Date Range Today Locations 3045 Old Highway 69 Unit 2 Combo box. Selected. 3045…" at bounding box center [925, 348] width 1010 height 198
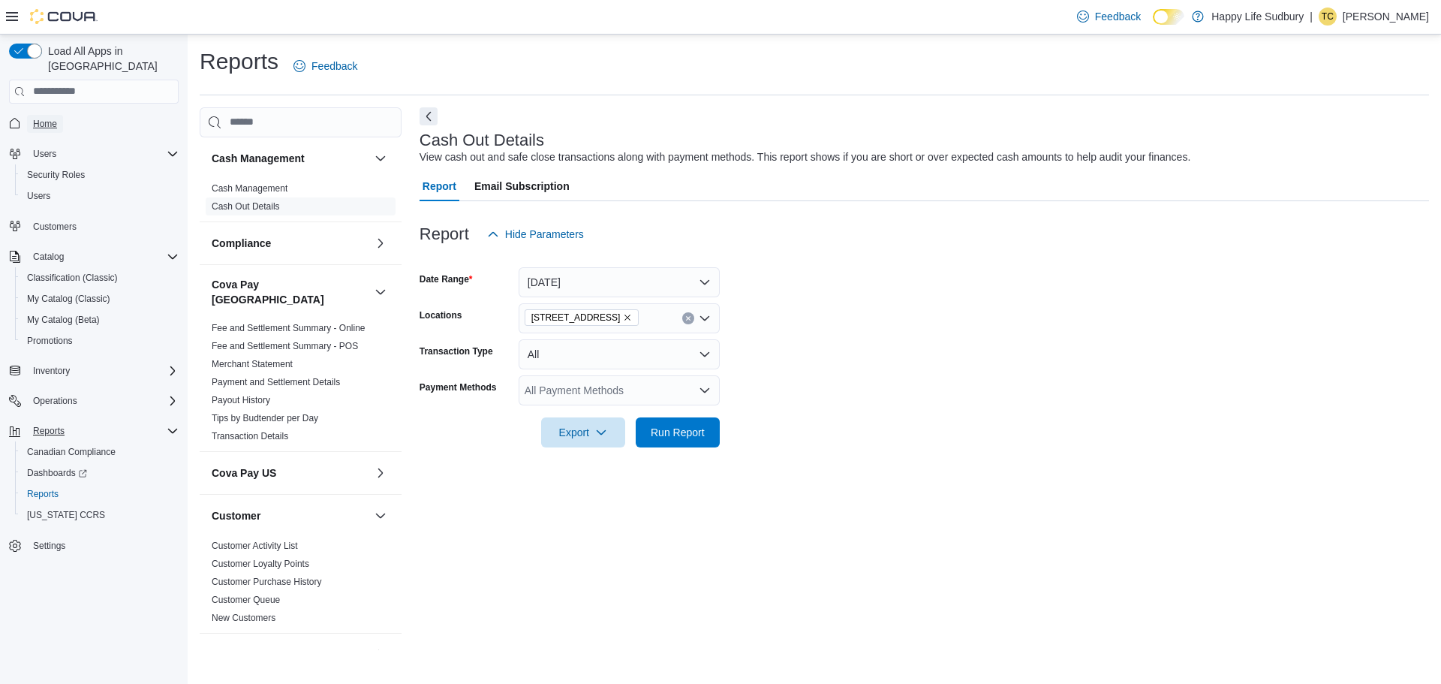
click at [52, 118] on span "Home" at bounding box center [45, 124] width 24 height 12
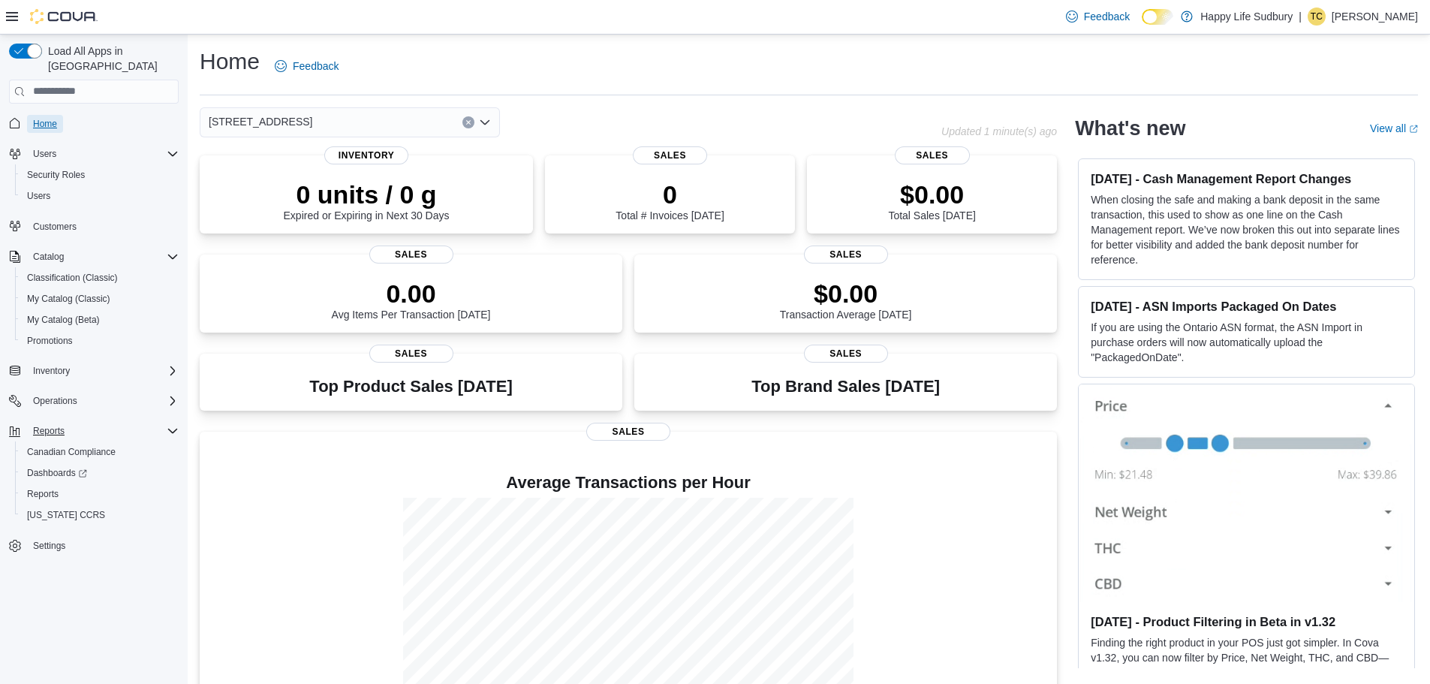
click at [41, 118] on span "Home" at bounding box center [45, 124] width 24 height 12
click at [44, 488] on span "Reports" at bounding box center [43, 494] width 32 height 12
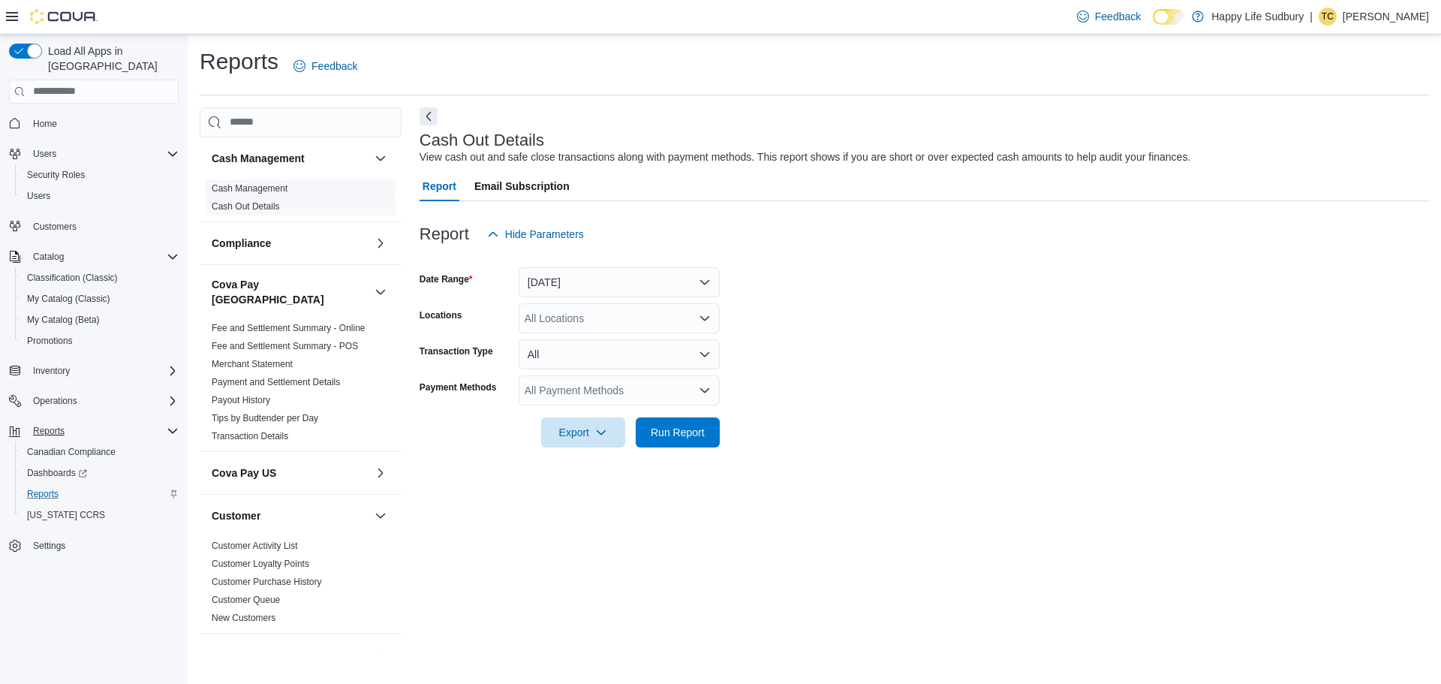
click at [226, 193] on link "Cash Management" at bounding box center [250, 188] width 76 height 11
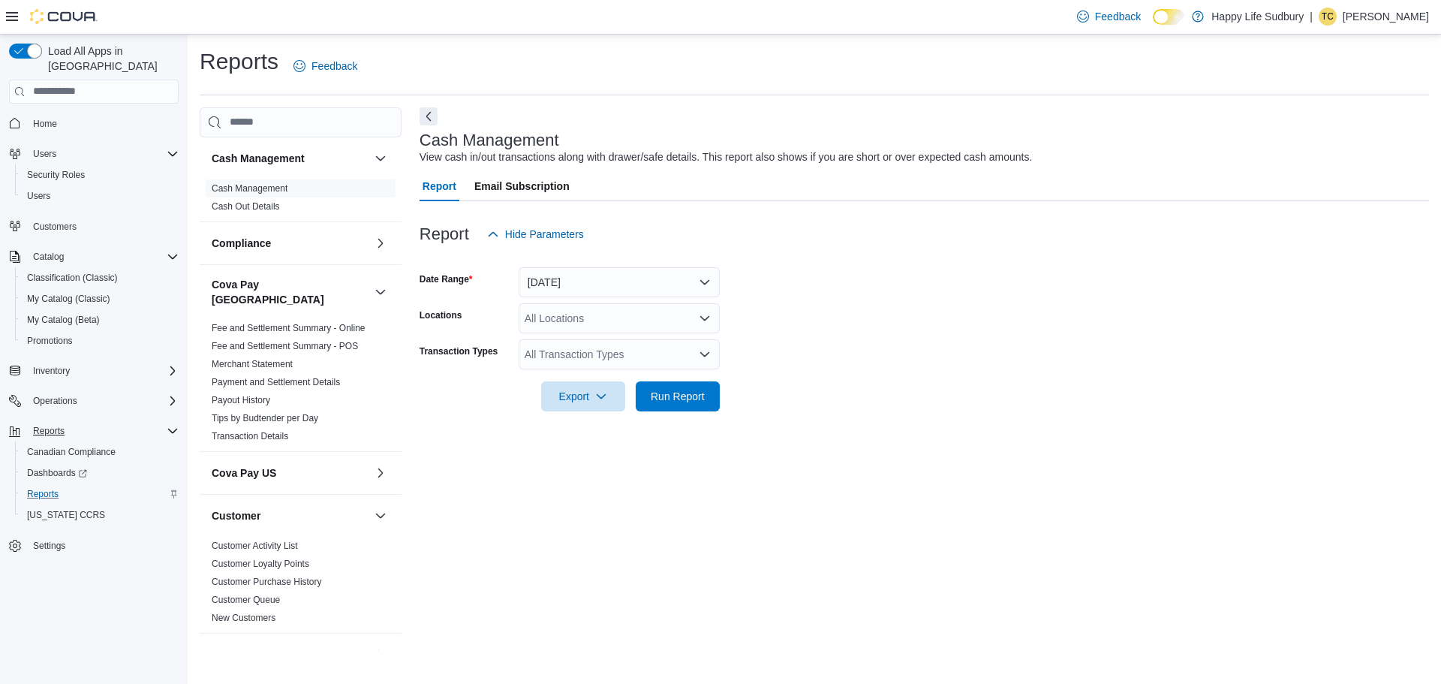
click at [699, 324] on icon "Open list of options" at bounding box center [705, 318] width 12 height 12
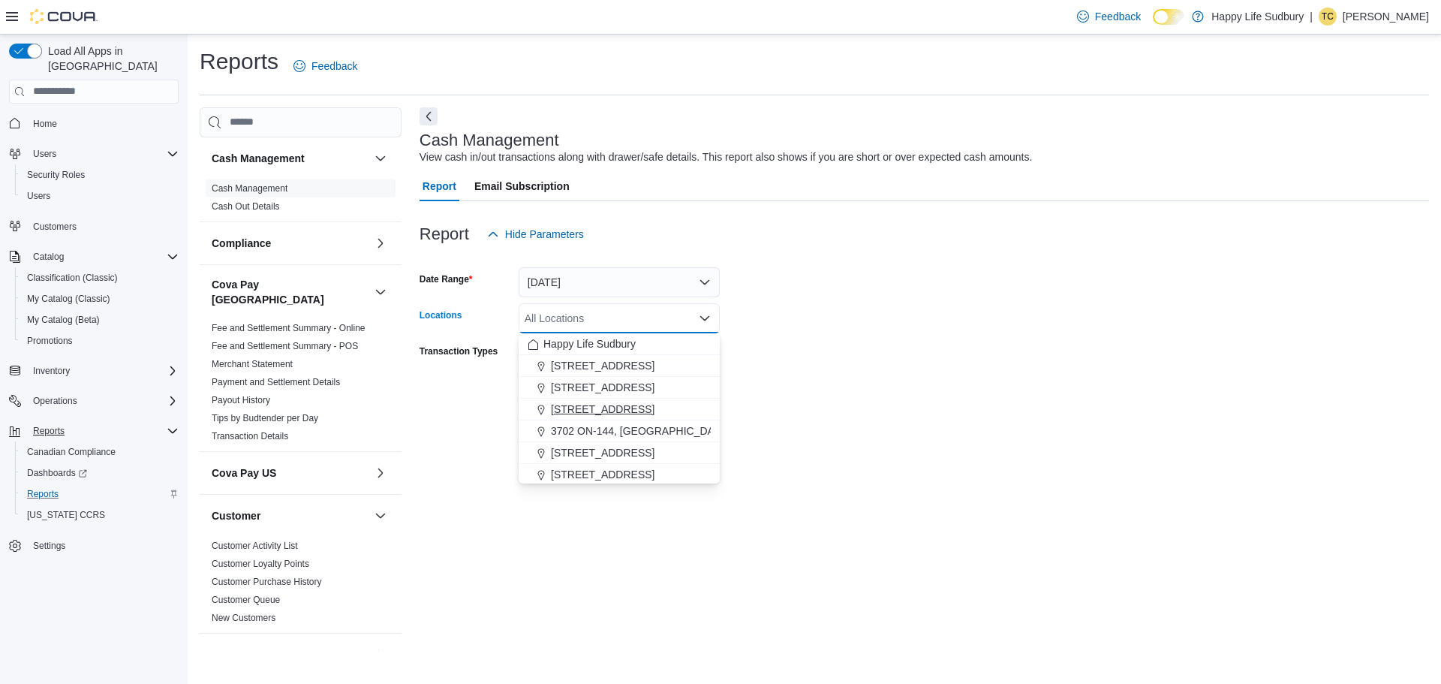
click at [655, 410] on span "3045 Old Highway 69 Unit 2" at bounding box center [603, 409] width 104 height 15
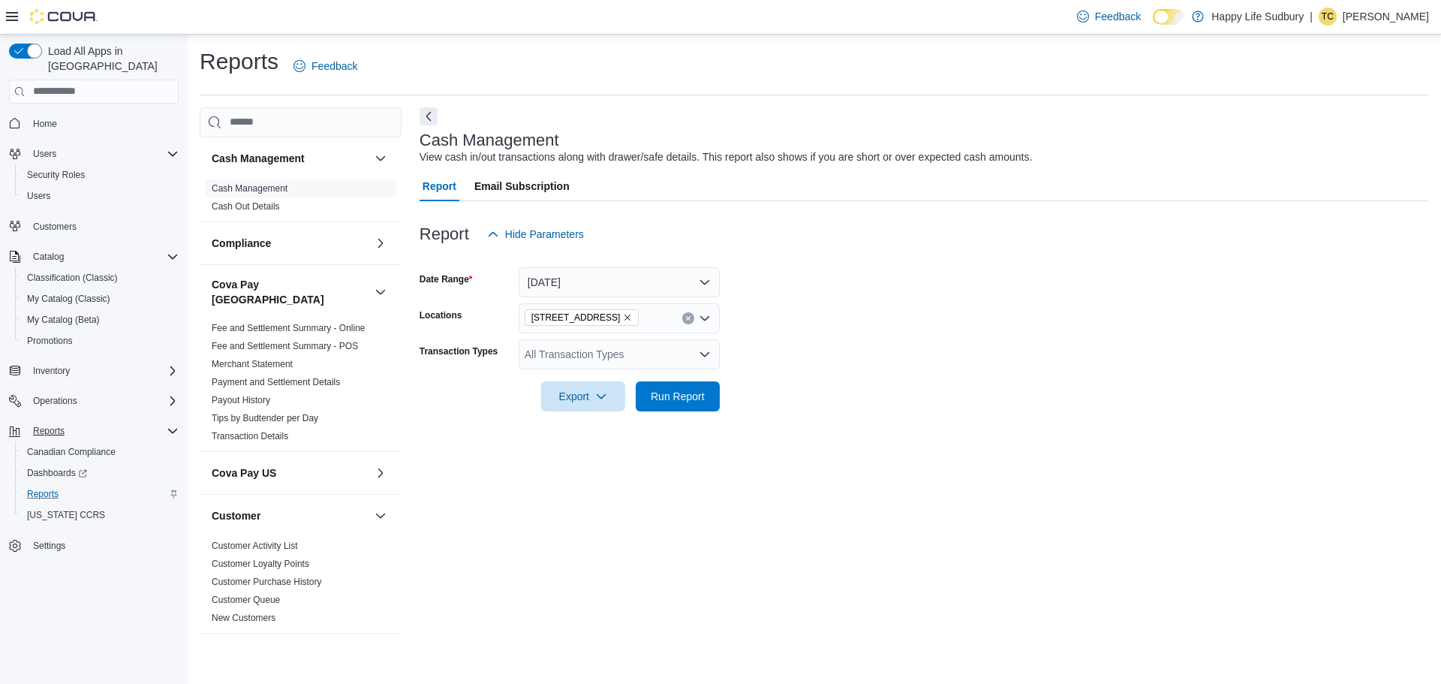
click at [833, 397] on form "Date Range Today Locations 3045 Old Highway 69 Unit 2 Transaction Types All Tra…" at bounding box center [925, 330] width 1010 height 162
click at [704, 354] on icon "Open list of options" at bounding box center [705, 354] width 12 height 12
click at [826, 360] on form "Date Range Today Locations 3045 Old Highway 69 Unit 2 Transaction Types All Tra…" at bounding box center [925, 330] width 1010 height 162
click at [702, 279] on button "Today" at bounding box center [619, 282] width 201 height 30
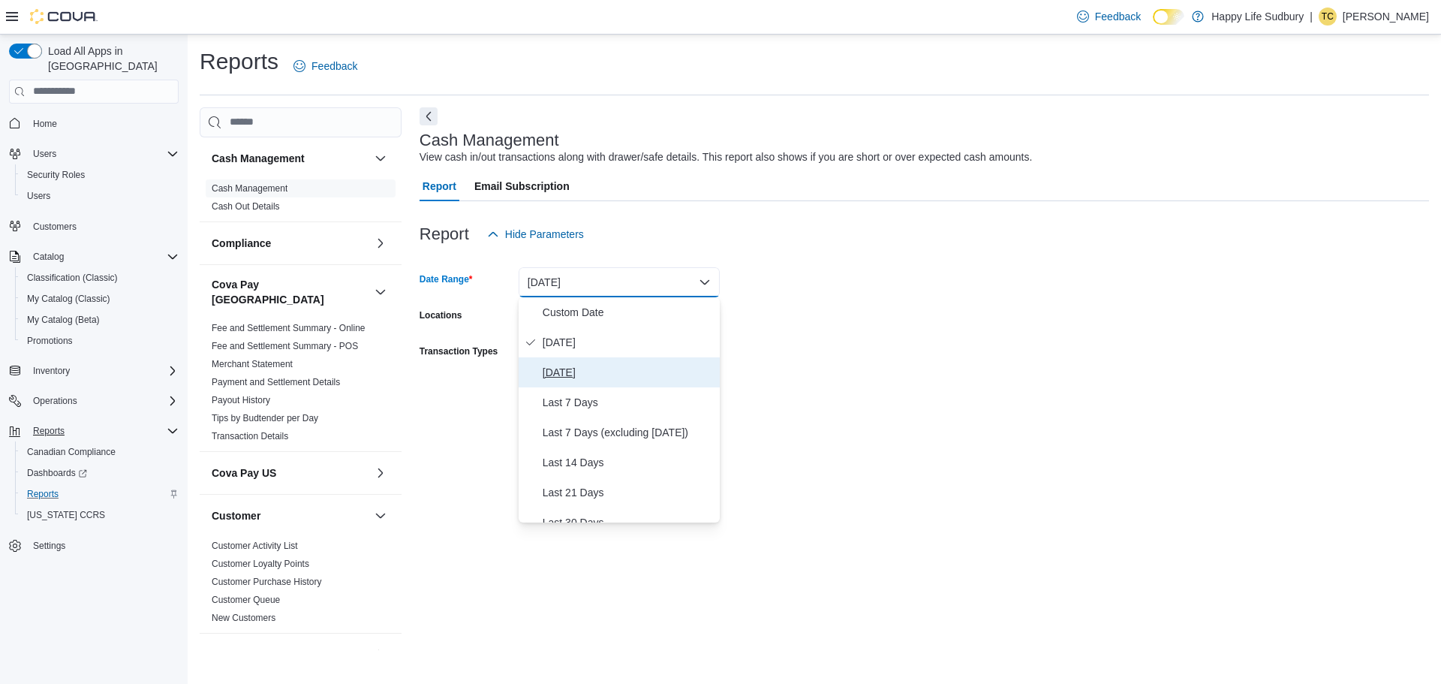
click at [624, 383] on button "Yesterday" at bounding box center [619, 372] width 201 height 30
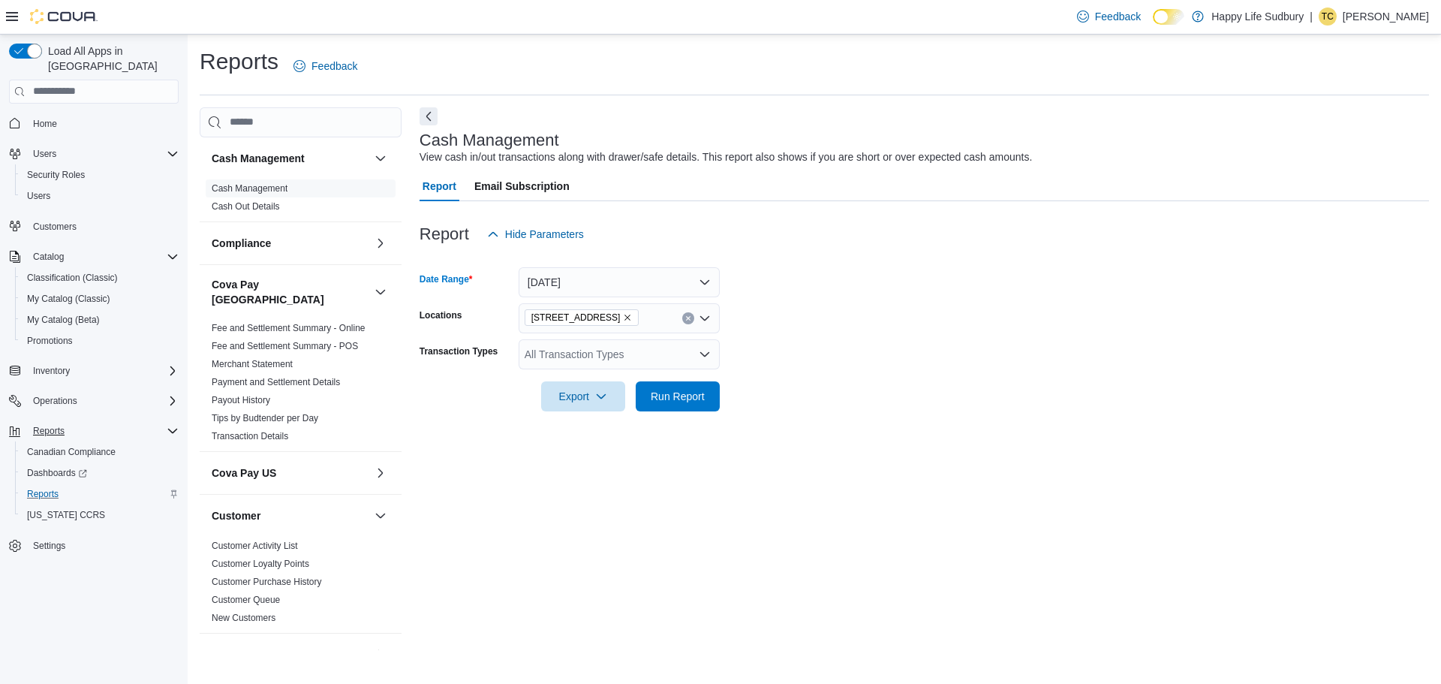
click at [781, 384] on form "Date Range Yesterday Locations 3045 Old Highway 69 Unit 2 Transaction Types All…" at bounding box center [925, 330] width 1010 height 162
click at [286, 155] on h3 "Cash Management" at bounding box center [258, 158] width 93 height 15
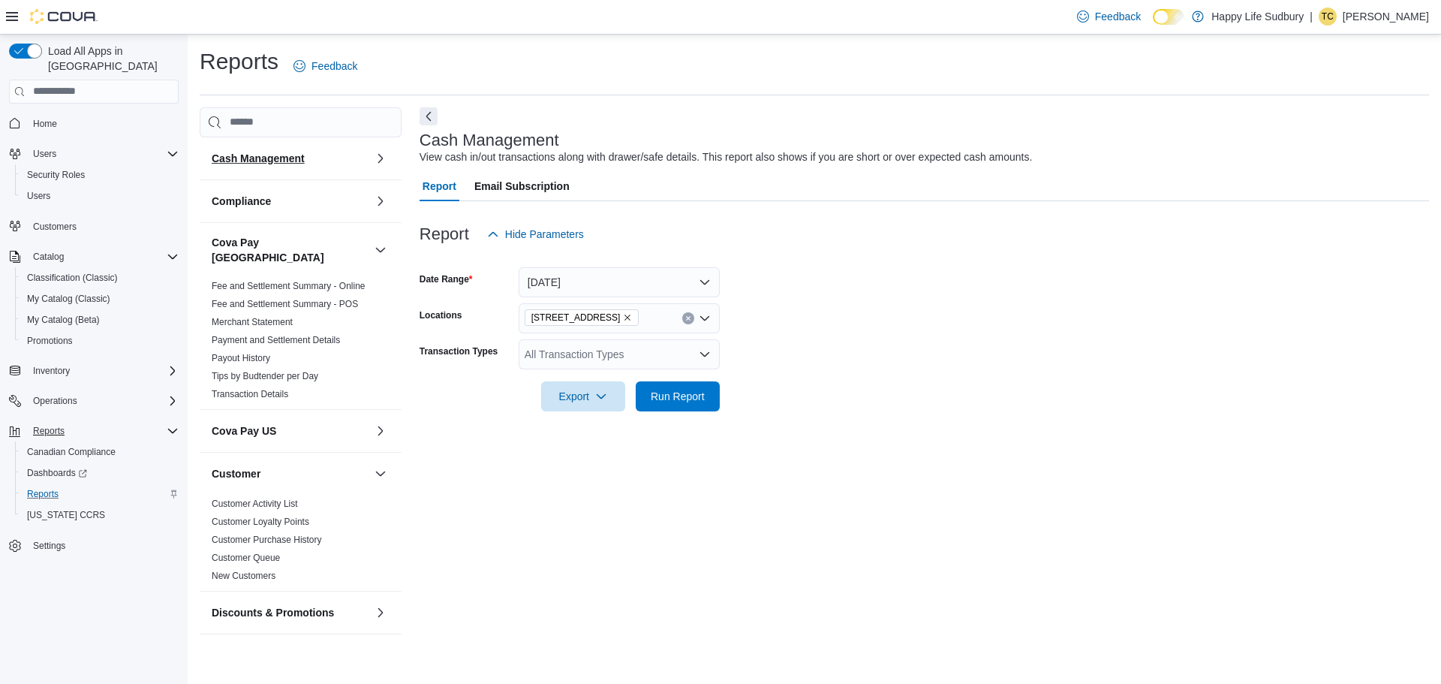
click at [276, 157] on h3 "Cash Management" at bounding box center [258, 158] width 93 height 15
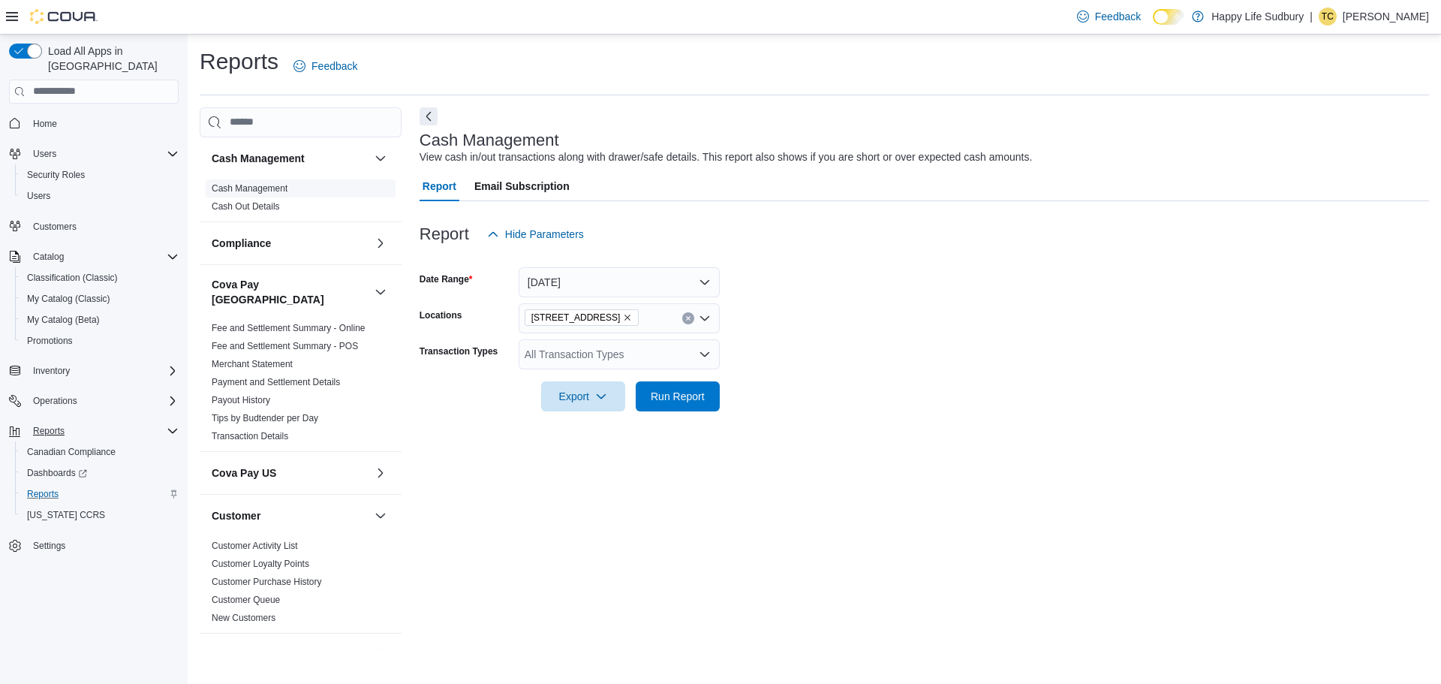
click at [261, 189] on link "Cash Management" at bounding box center [250, 188] width 76 height 11
click at [47, 395] on span "Operations" at bounding box center [55, 401] width 44 height 12
click at [47, 413] on span "Cash Management" at bounding box center [65, 422] width 76 height 18
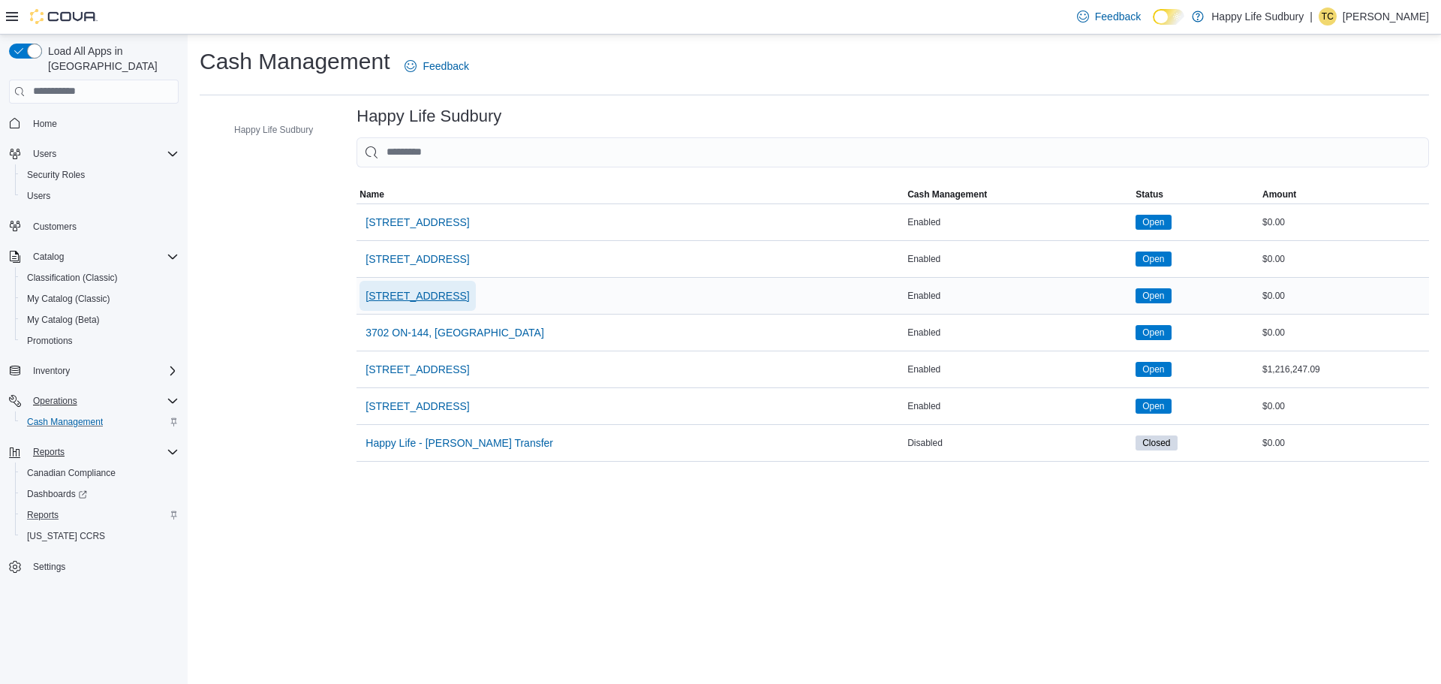
click at [469, 297] on span "3045 Old Highway 69 Unit 2" at bounding box center [418, 295] width 104 height 15
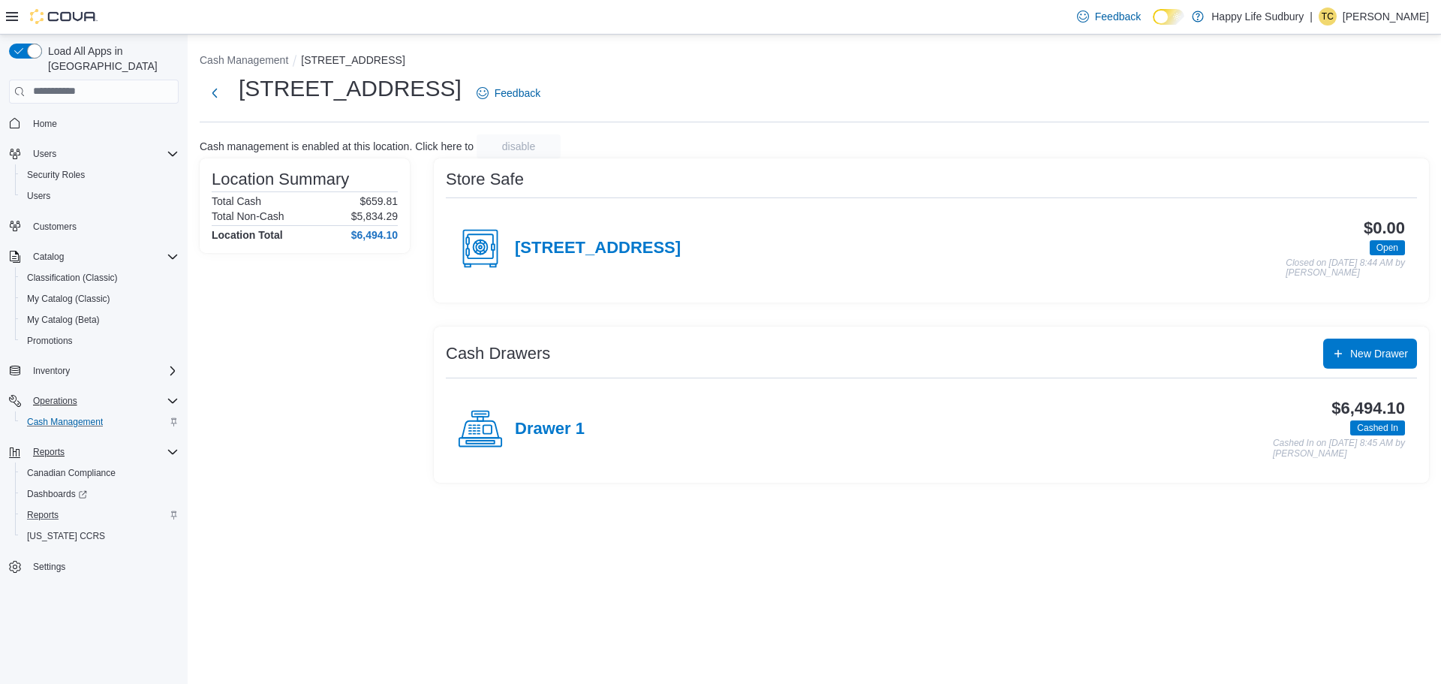
click at [474, 433] on icon at bounding box center [475, 433] width 2 height 0
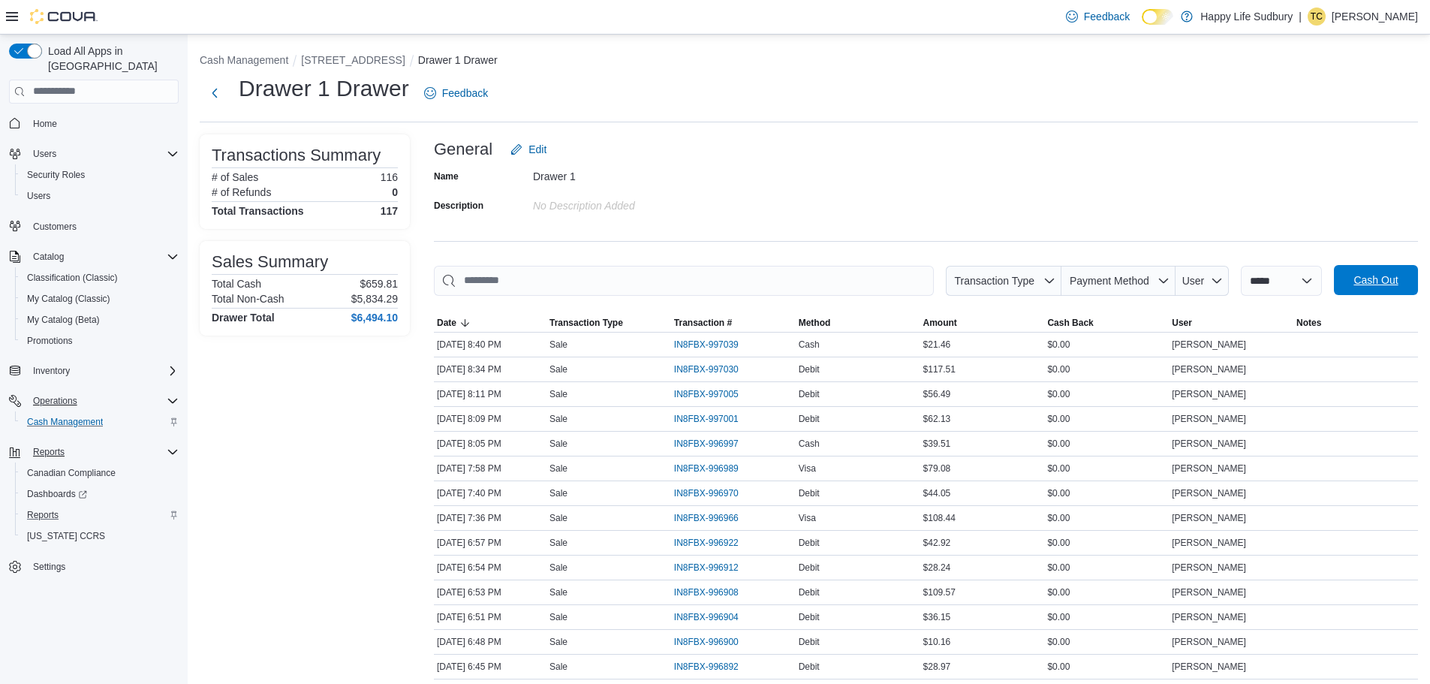
click at [1363, 288] on span "Cash Out" at bounding box center [1376, 280] width 66 height 30
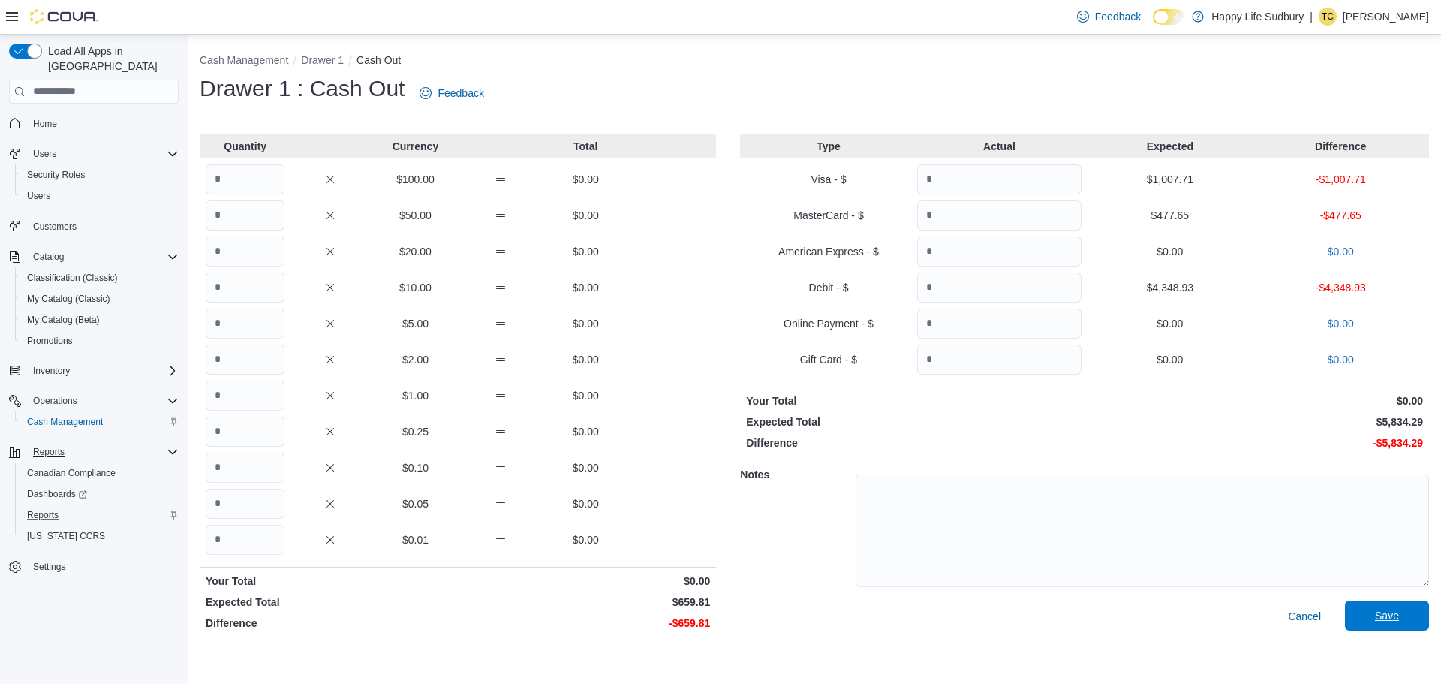
click at [1388, 610] on span "Save" at bounding box center [1387, 615] width 24 height 15
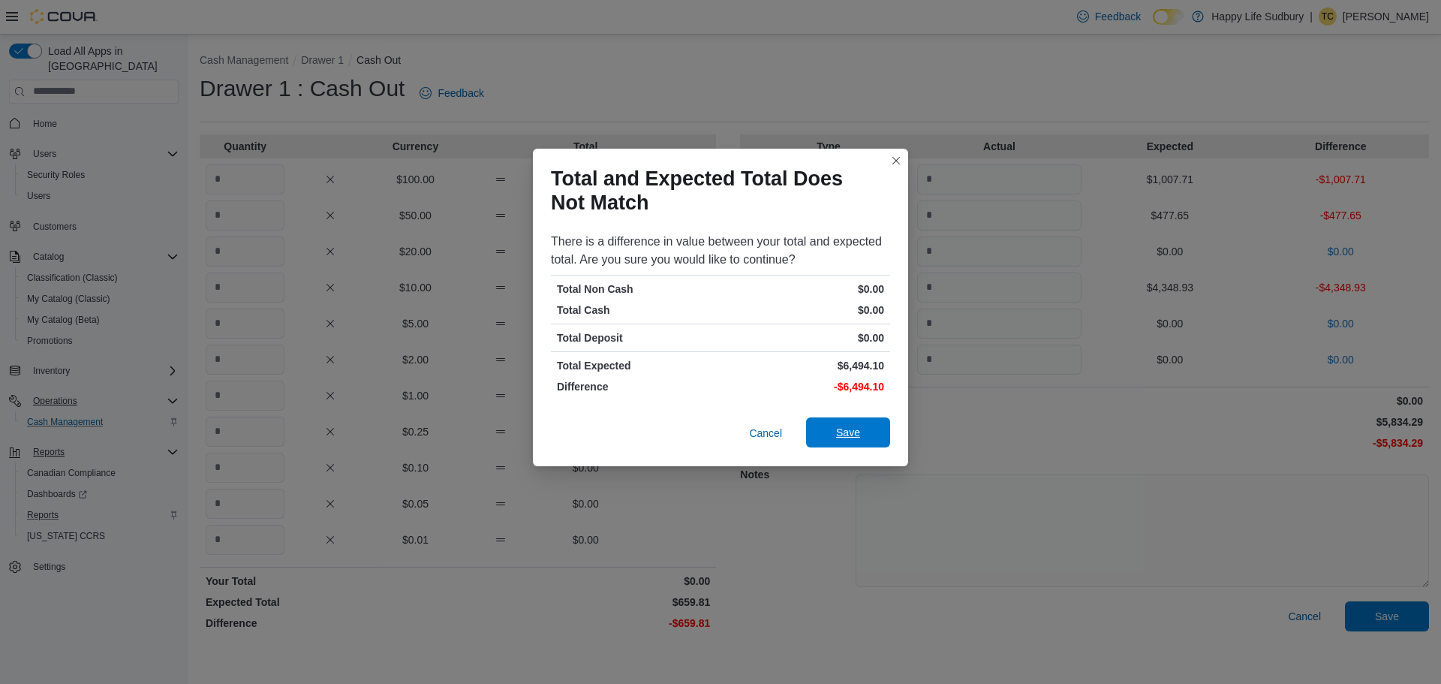
click at [884, 435] on button "Save" at bounding box center [848, 432] width 84 height 30
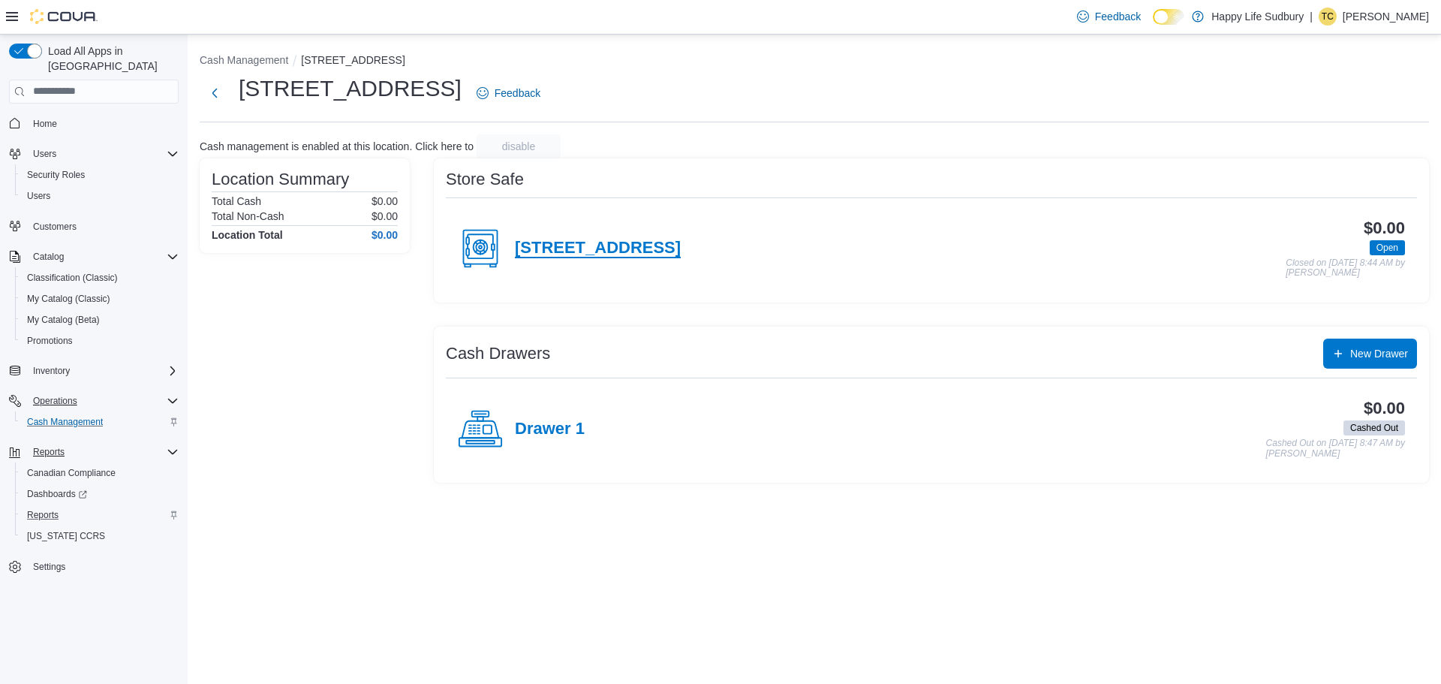
click at [598, 245] on h4 "3045 Old Highway 69 Unit 2" at bounding box center [598, 249] width 166 height 20
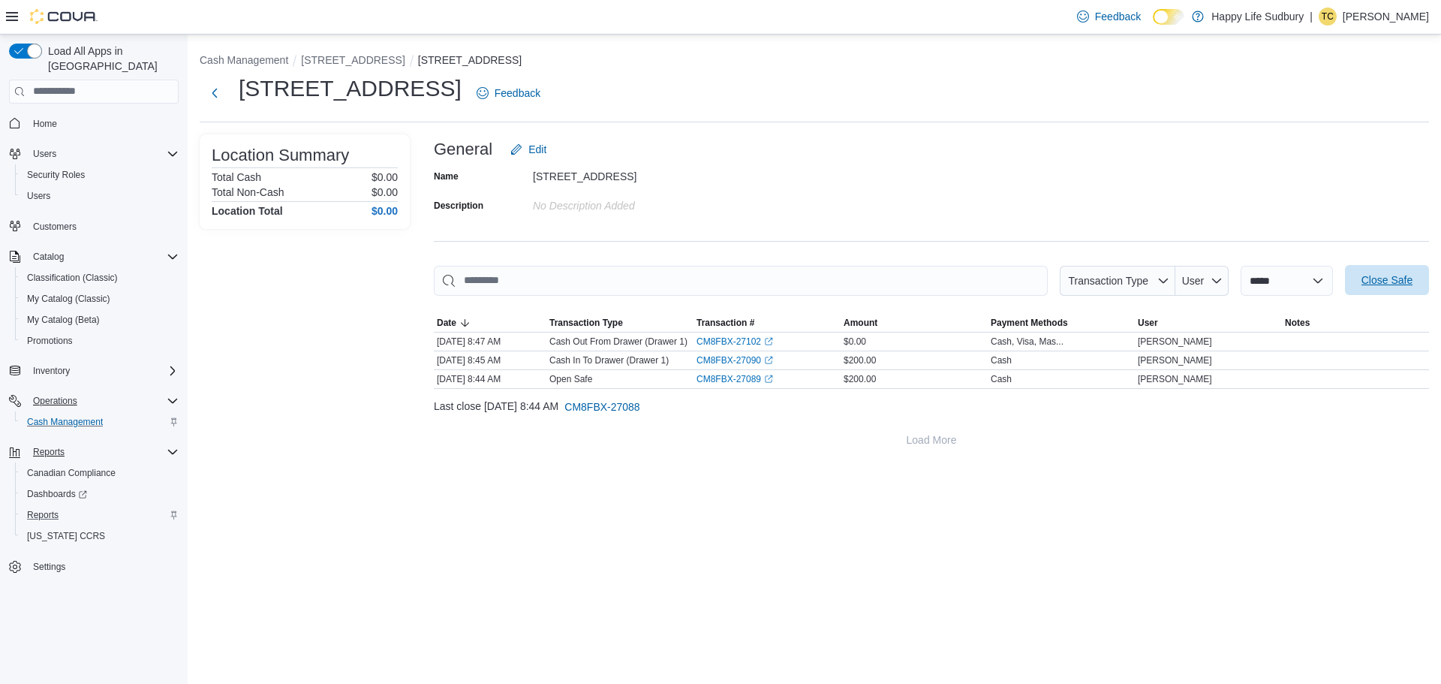
click at [1383, 276] on span "Close Safe" at bounding box center [1387, 280] width 51 height 15
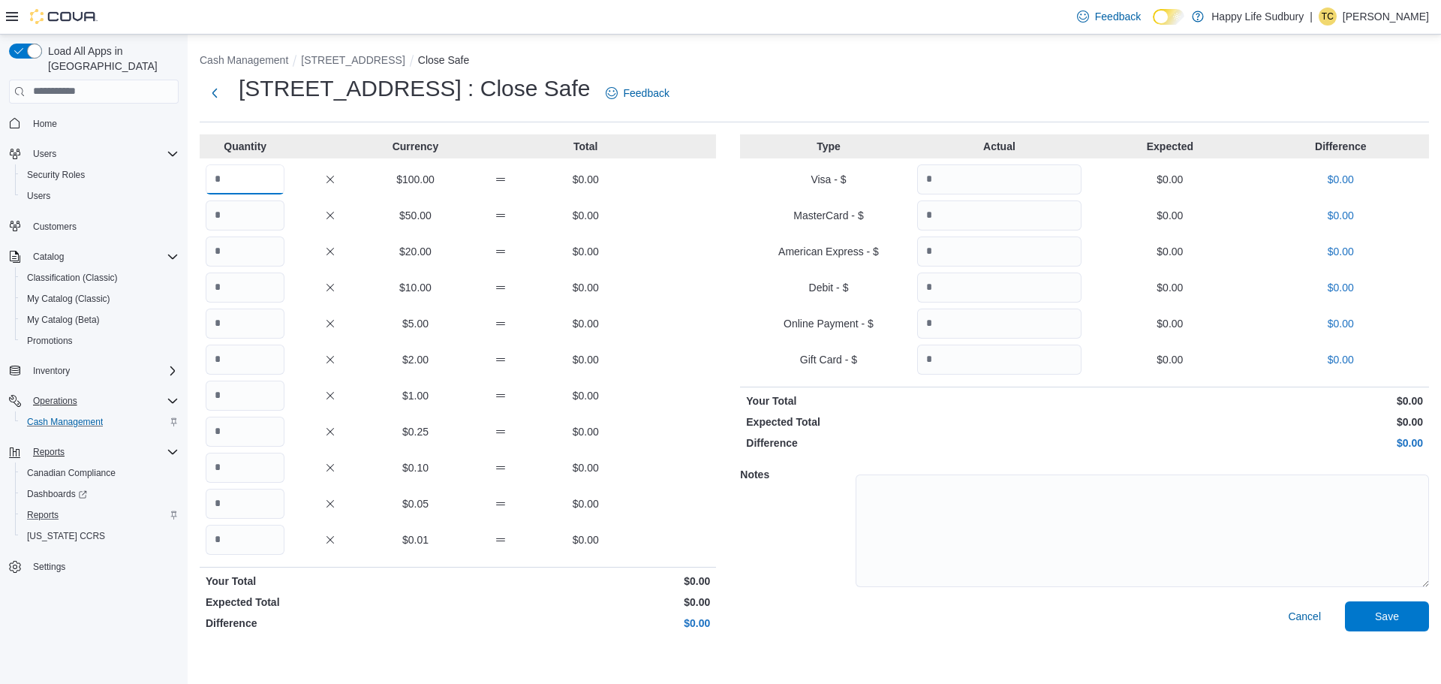
click at [280, 169] on input "Quantity" at bounding box center [245, 179] width 79 height 30
type input "*"
click at [1381, 619] on span "Save" at bounding box center [1387, 615] width 24 height 15
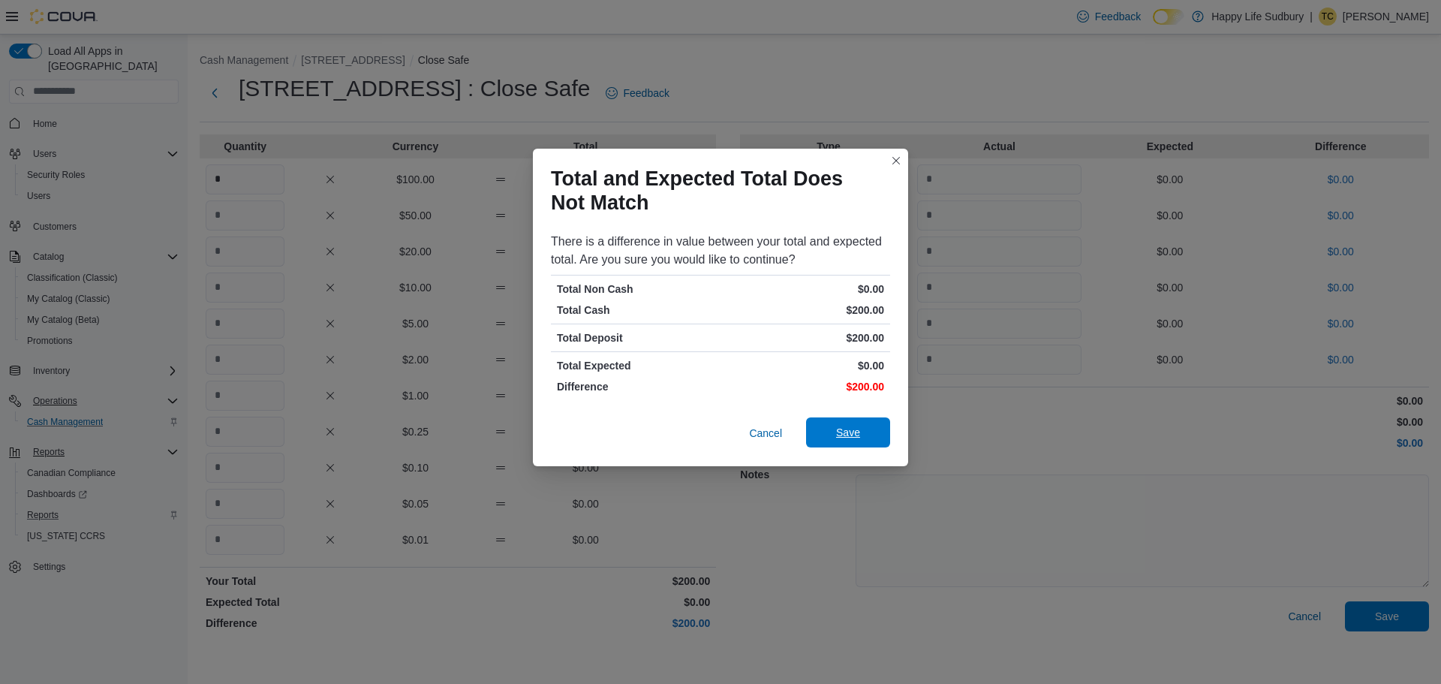
click at [851, 435] on span "Save" at bounding box center [848, 432] width 24 height 15
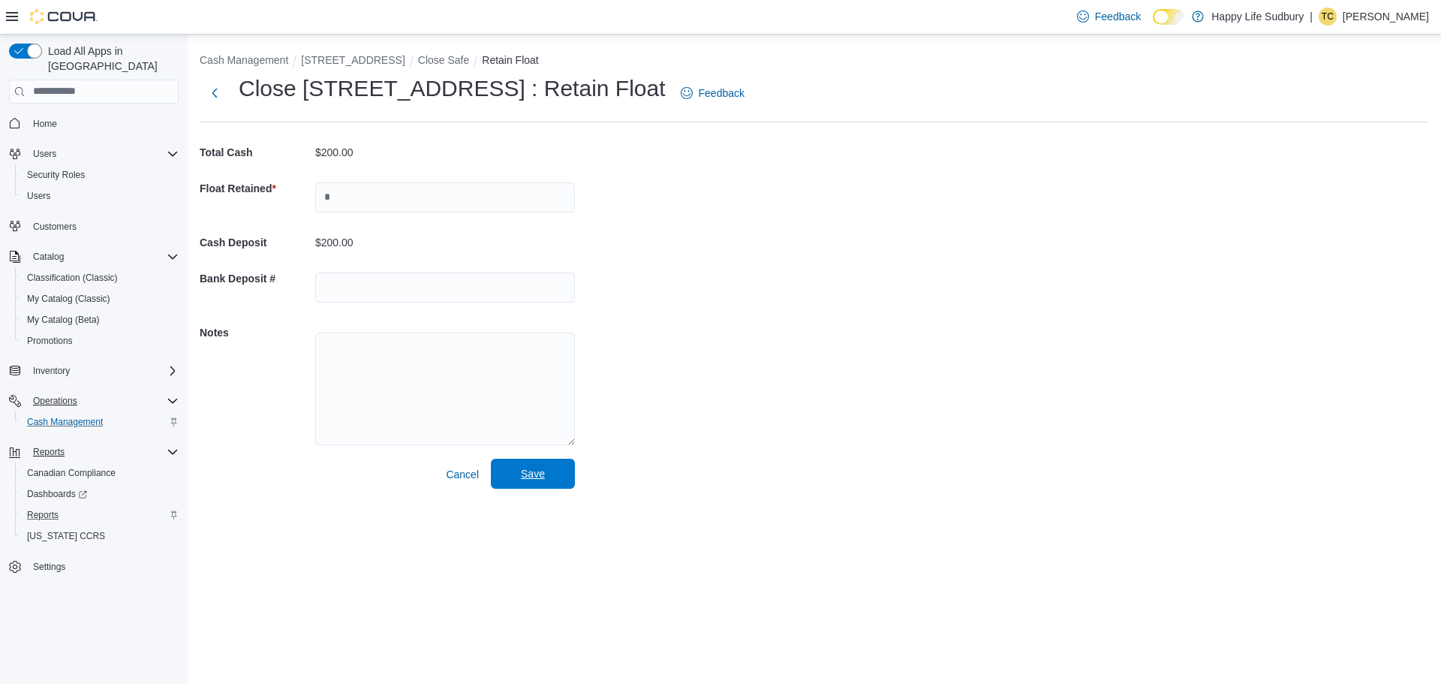
click at [533, 476] on span "Save" at bounding box center [533, 473] width 24 height 15
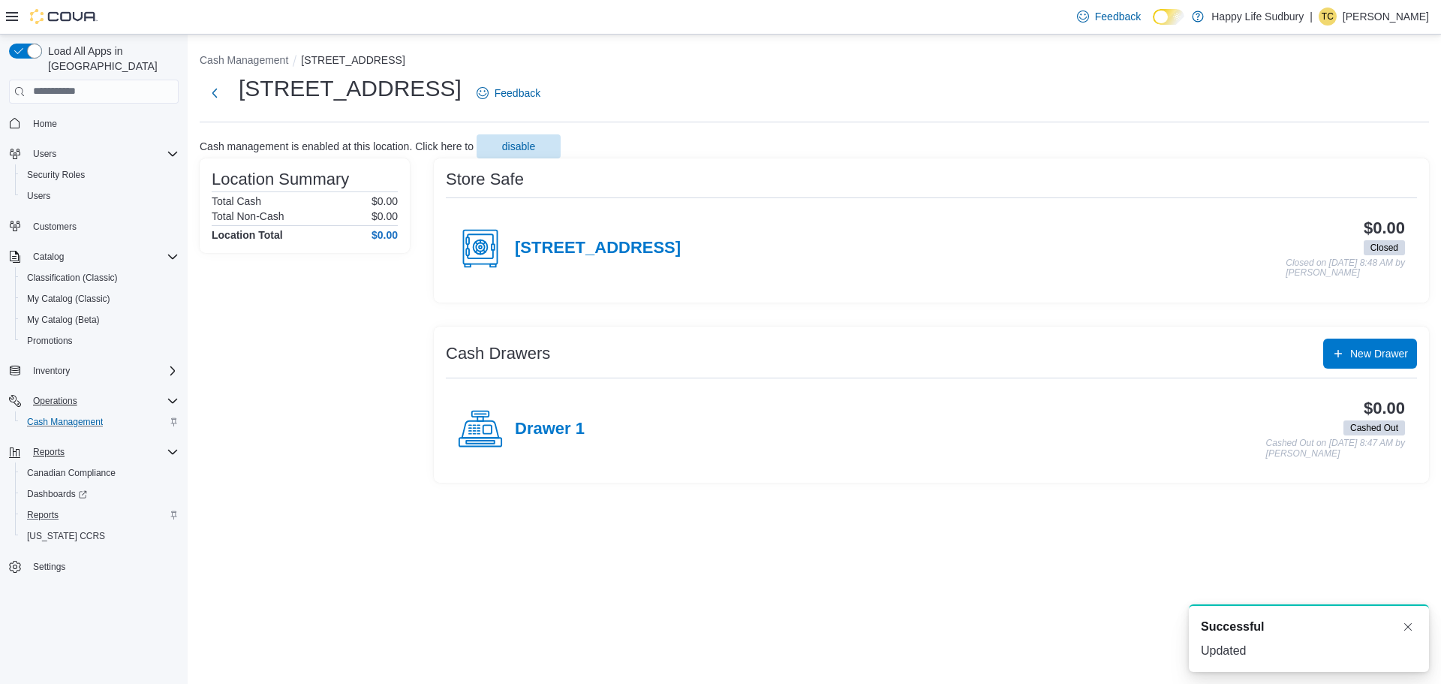
click at [479, 254] on circle at bounding box center [481, 247] width 14 height 14
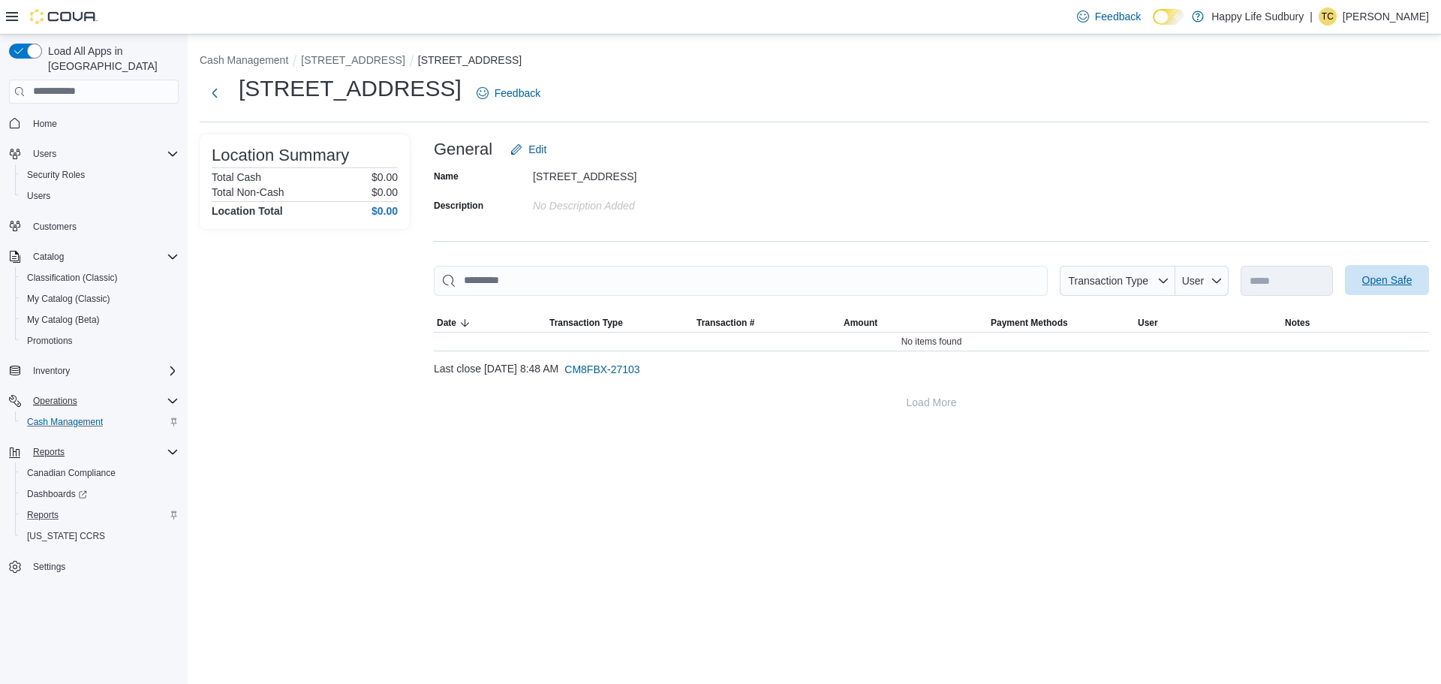
click at [1363, 274] on span "Open Safe" at bounding box center [1388, 280] width 50 height 15
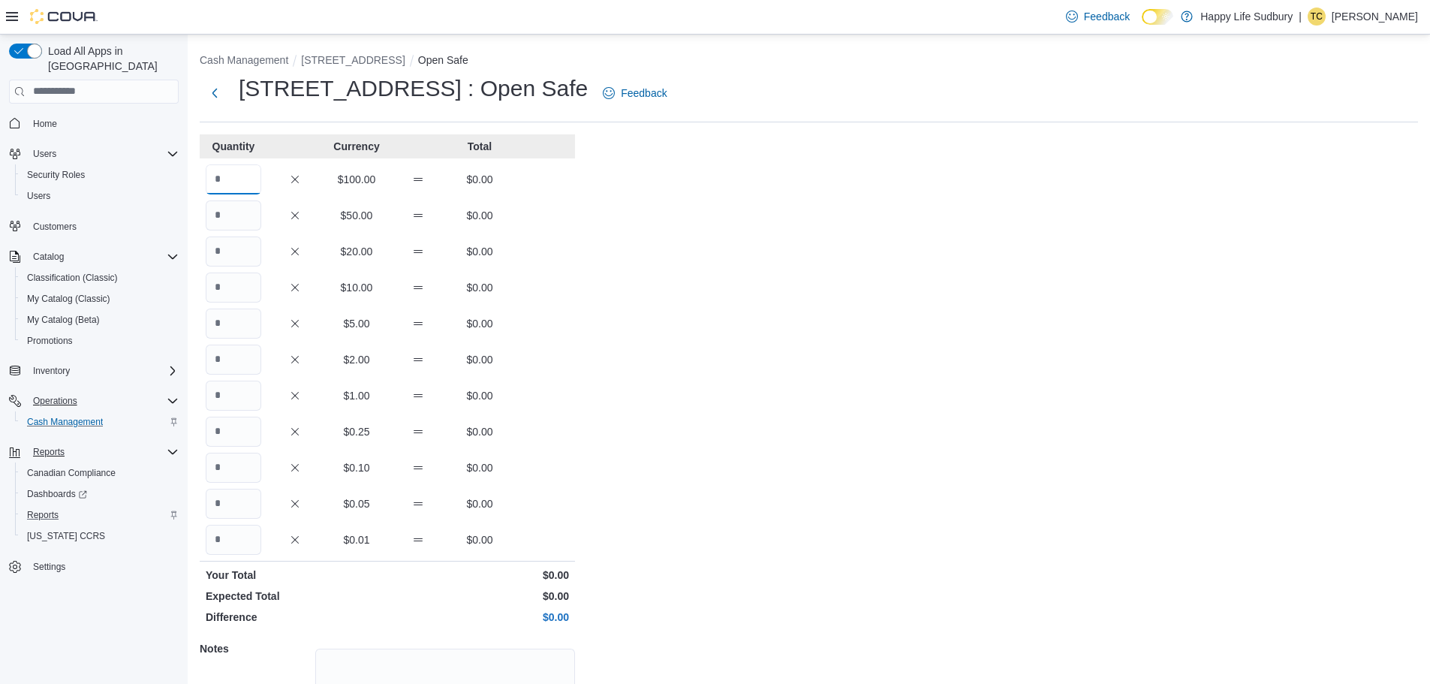
click at [223, 178] on input "Quantity" at bounding box center [234, 179] width 56 height 30
type input "*"
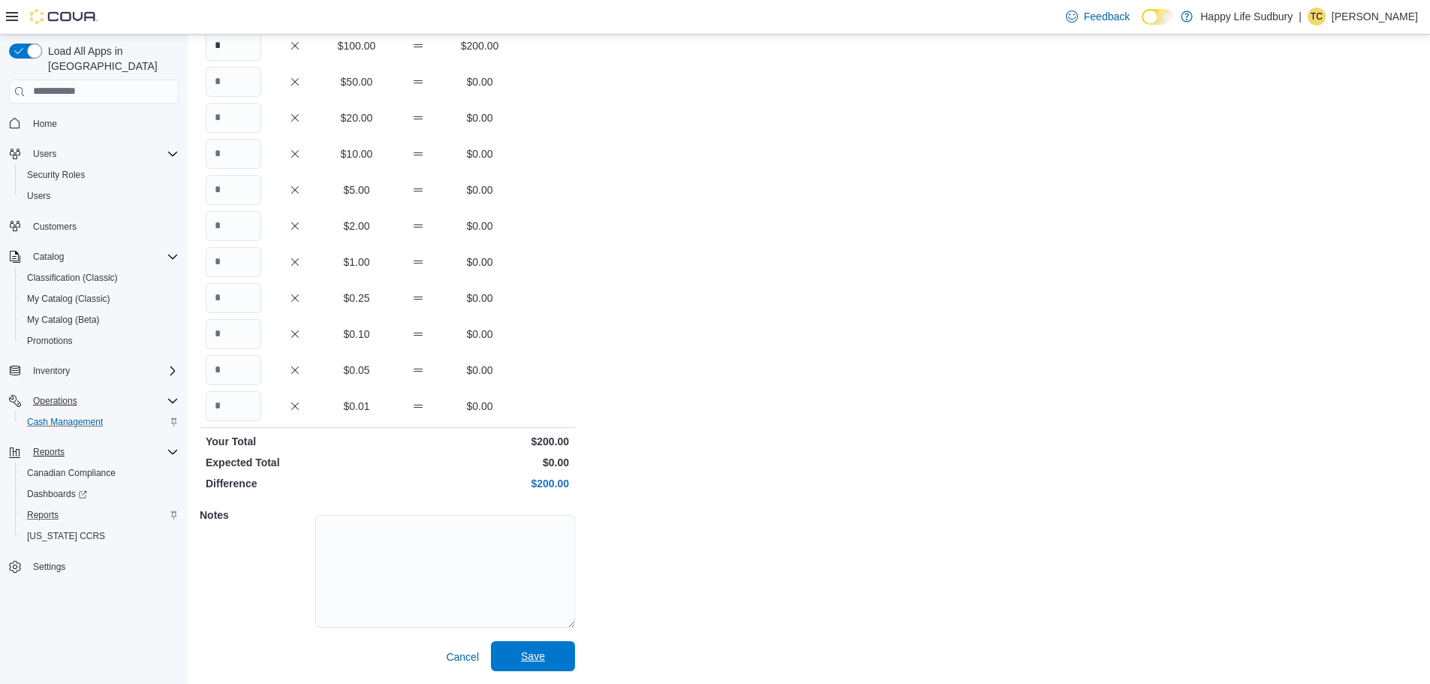
click at [541, 658] on span "Save" at bounding box center [533, 656] width 24 height 15
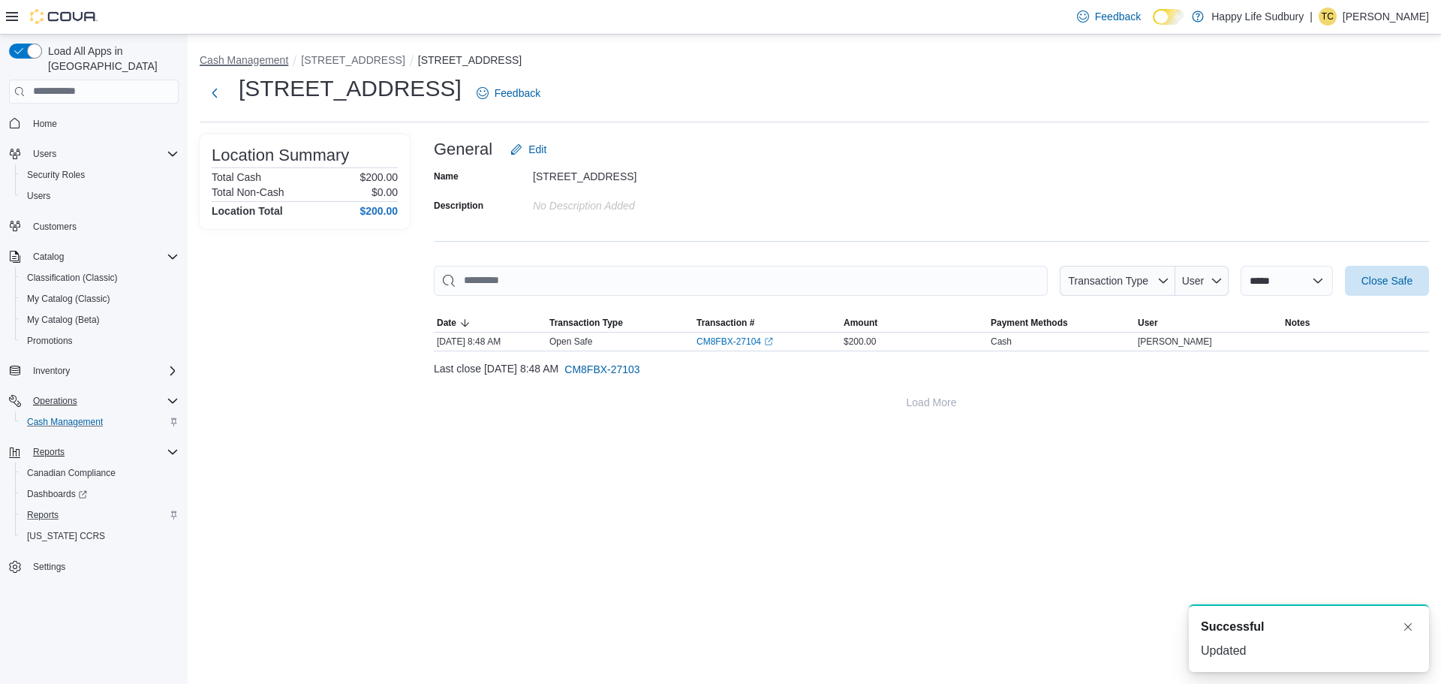
click at [230, 64] on button "Cash Management" at bounding box center [244, 60] width 89 height 12
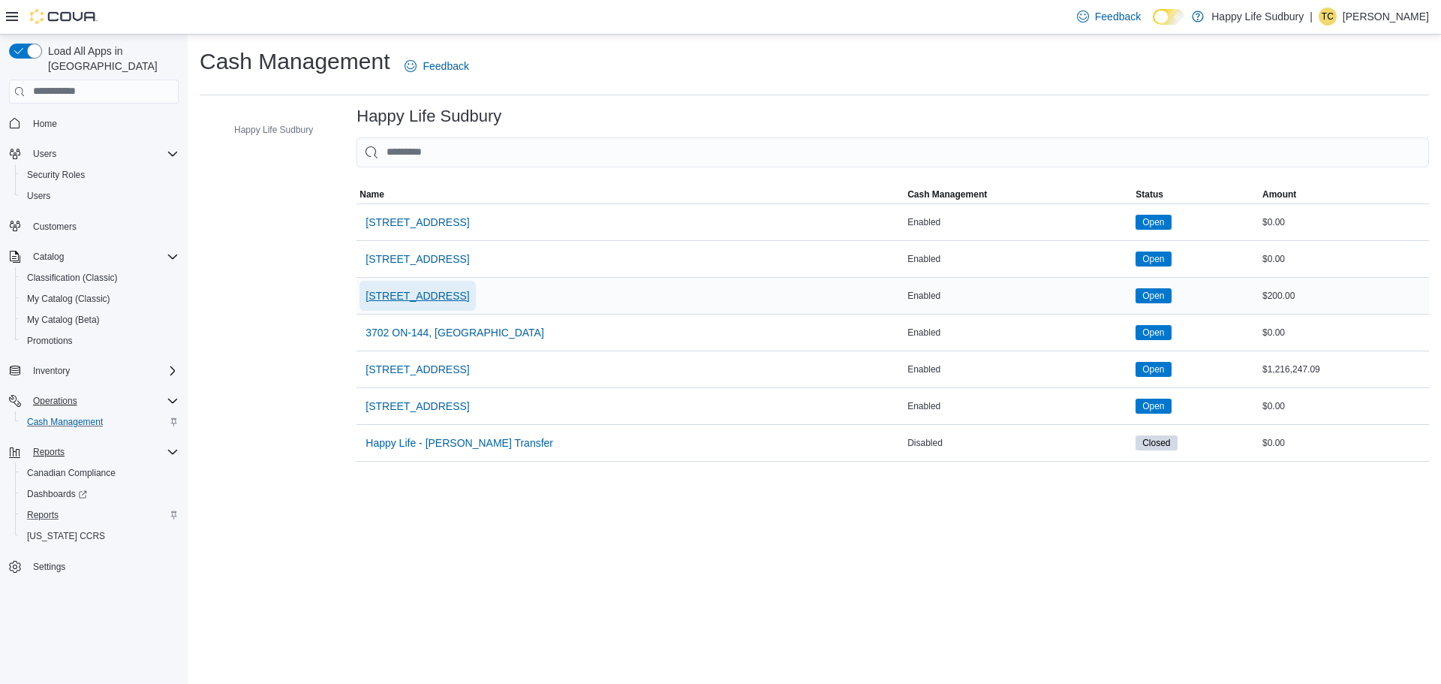
click at [469, 292] on span "3045 Old Highway 69 Unit 2" at bounding box center [418, 295] width 104 height 15
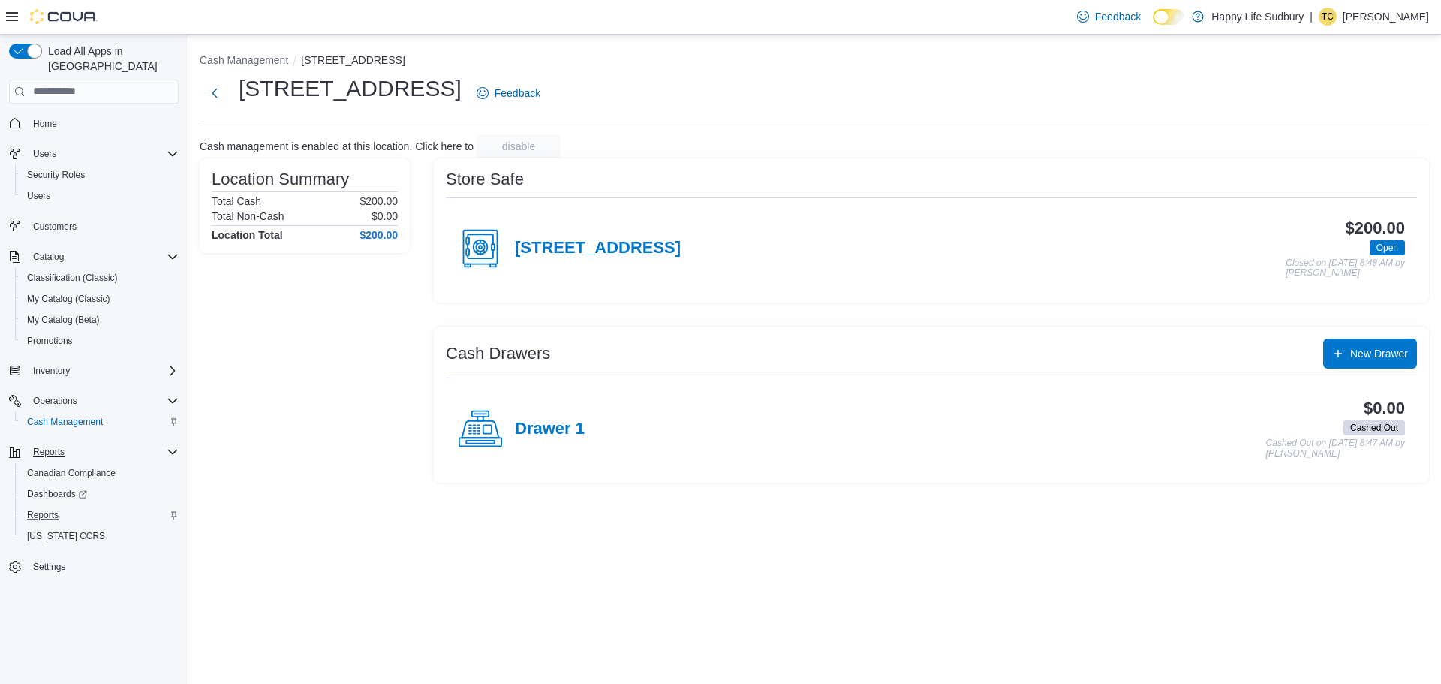
click at [488, 428] on icon at bounding box center [480, 429] width 45 height 45
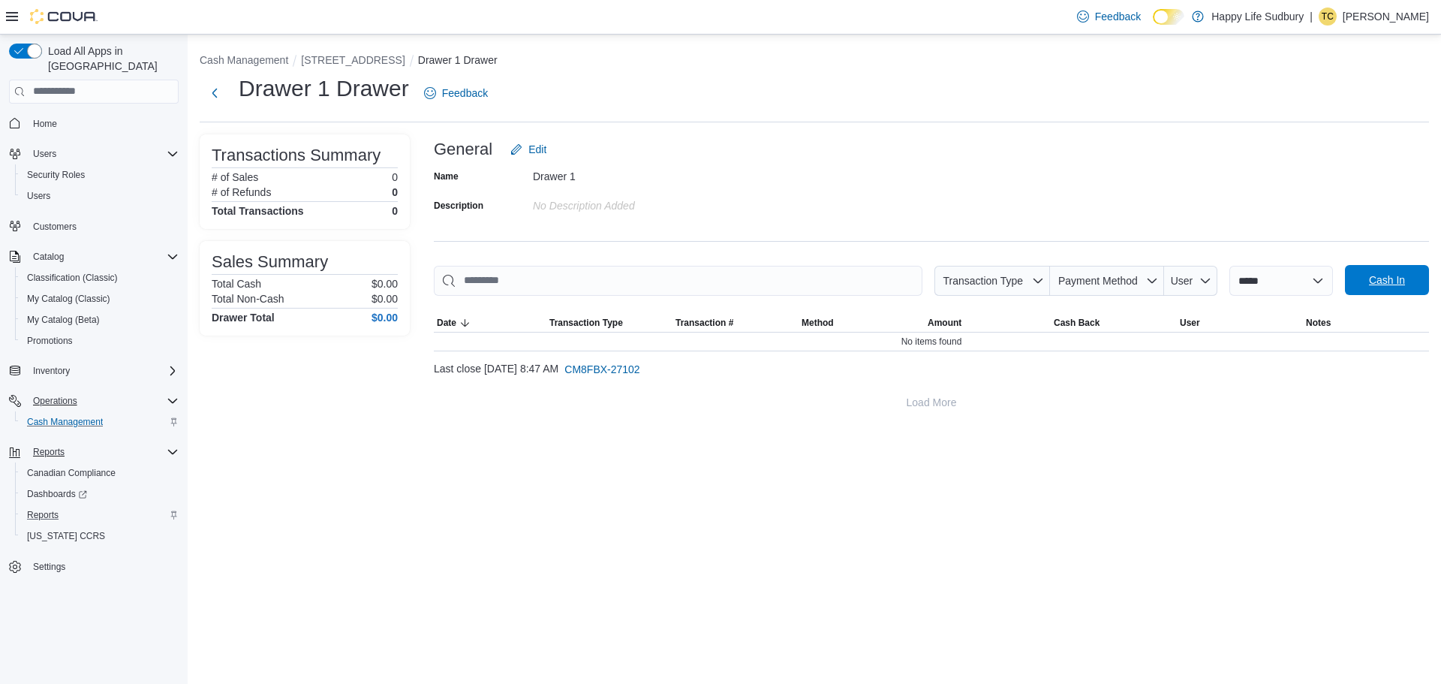
click at [1376, 288] on span "Cash In" at bounding box center [1387, 280] width 66 height 30
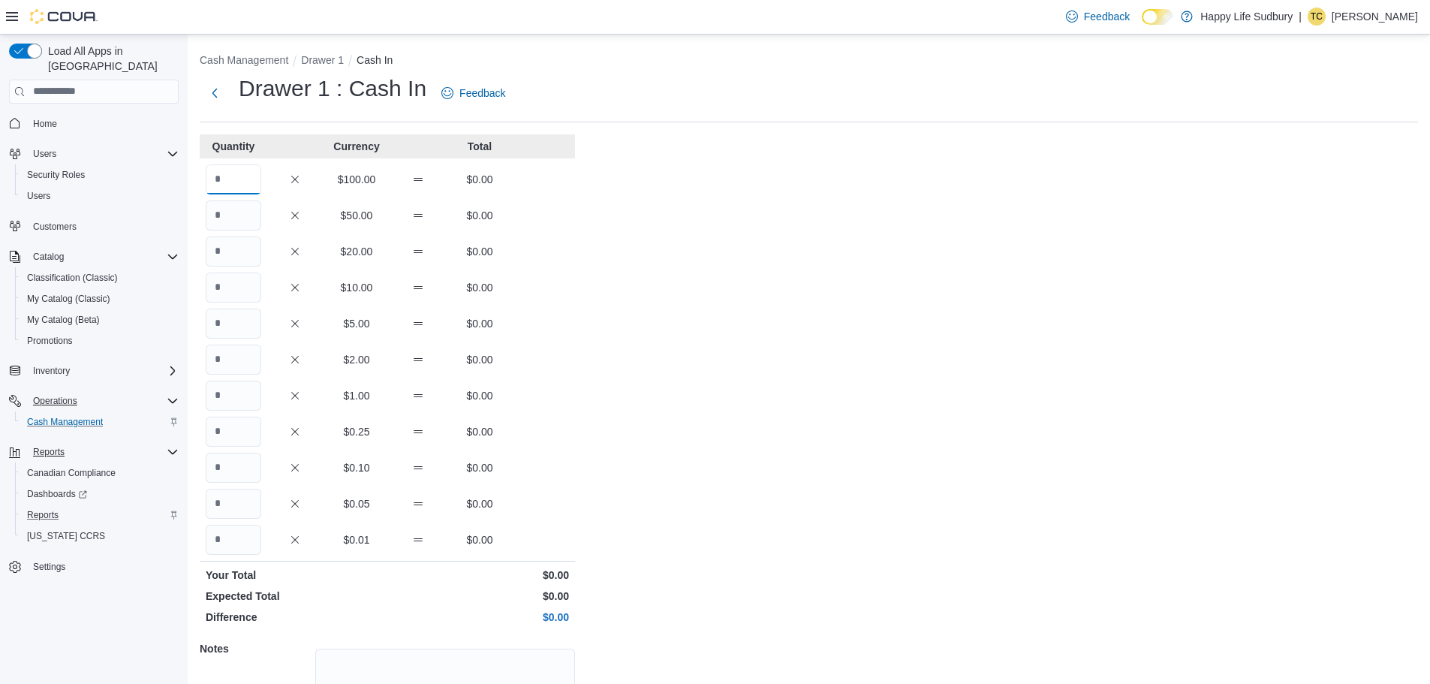
click at [251, 181] on input "Quantity" at bounding box center [234, 179] width 56 height 30
type input "*"
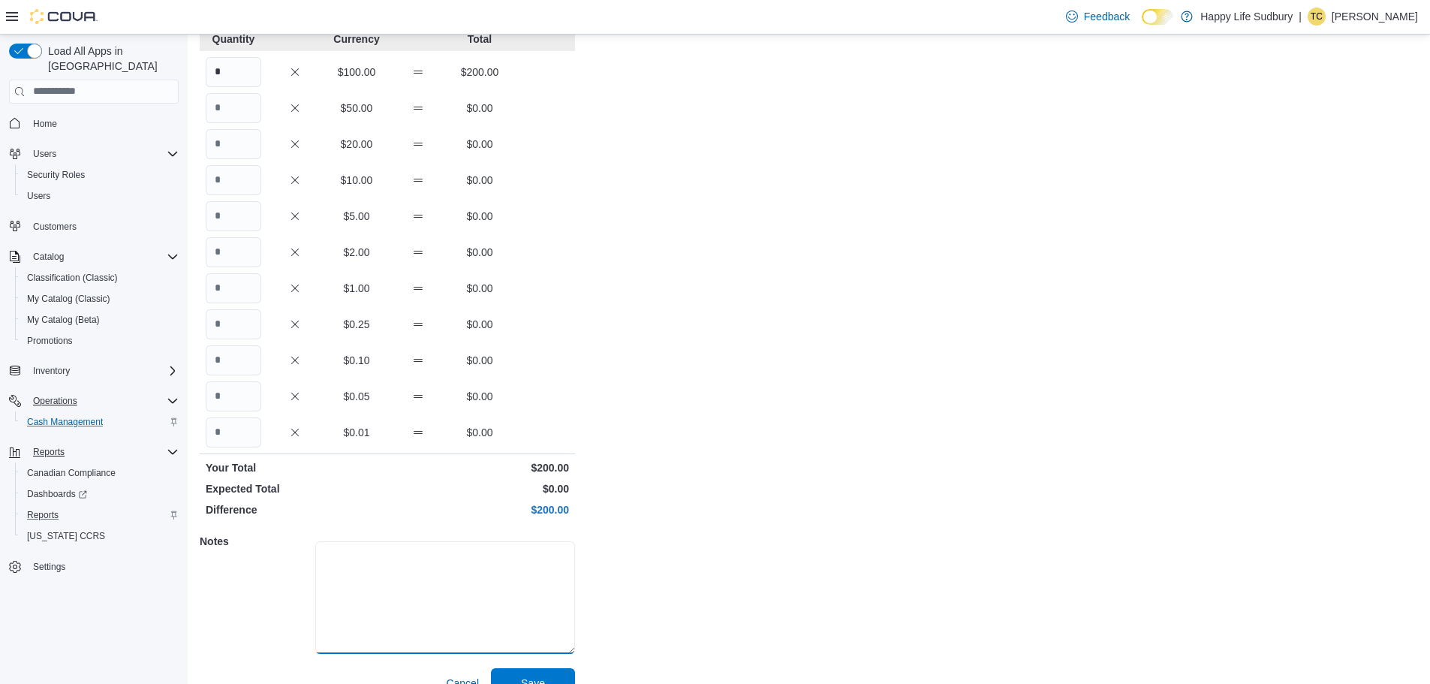
scroll to position [134, 0]
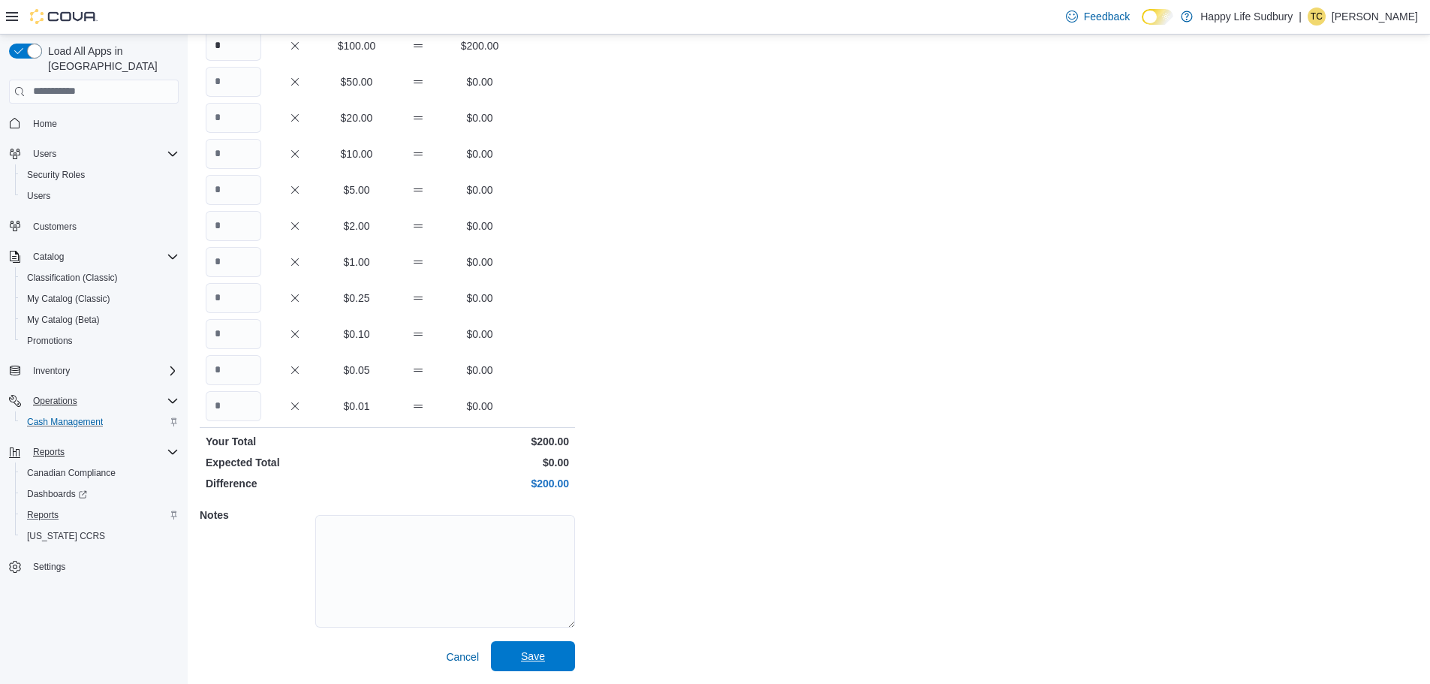
click at [562, 658] on span "Save" at bounding box center [533, 656] width 66 height 30
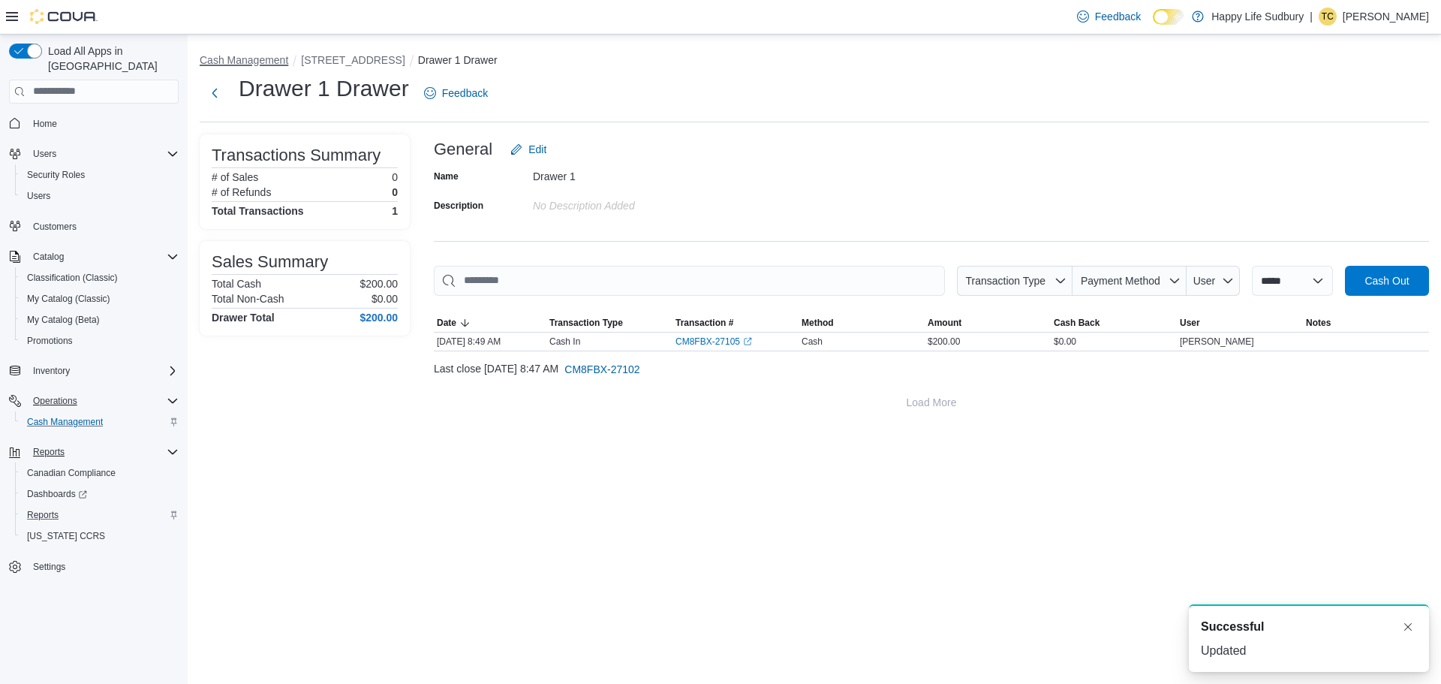
click at [259, 63] on button "Cash Management" at bounding box center [244, 60] width 89 height 12
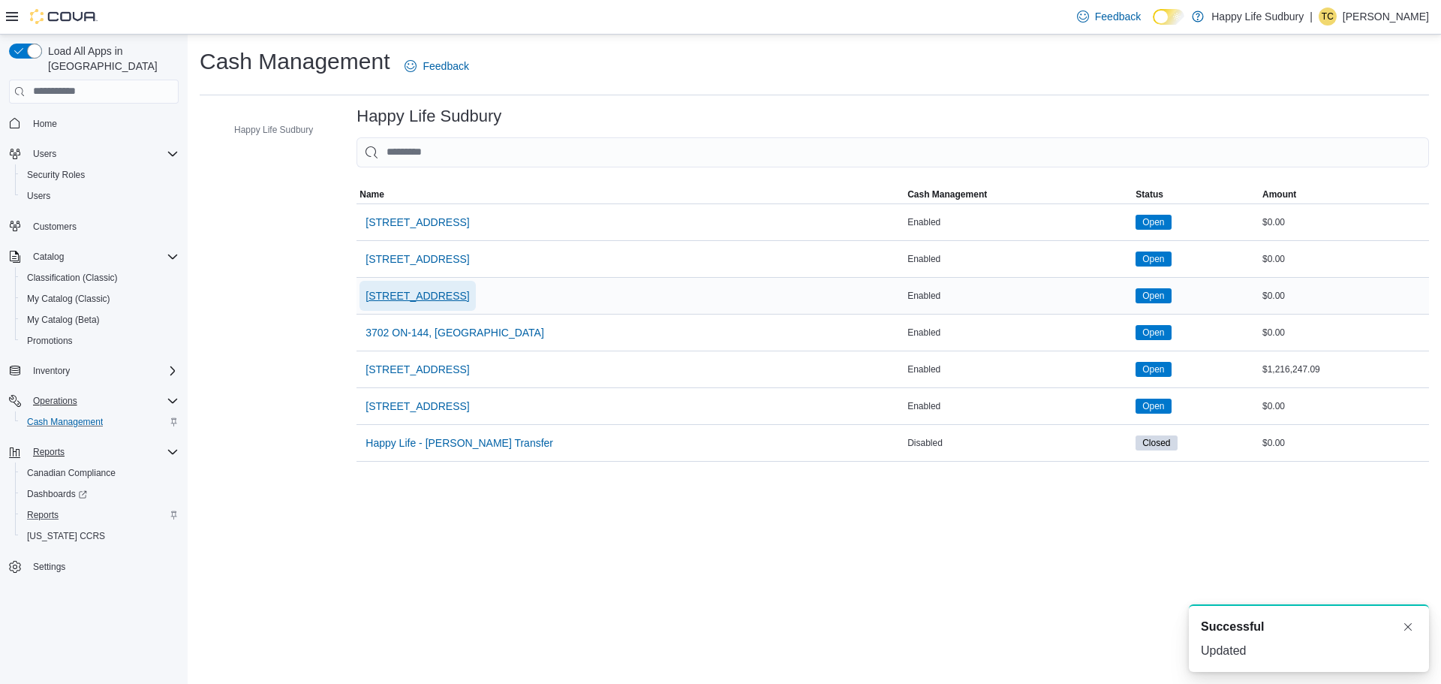
click at [429, 294] on span "3045 Old Highway 69 Unit 2" at bounding box center [418, 295] width 104 height 15
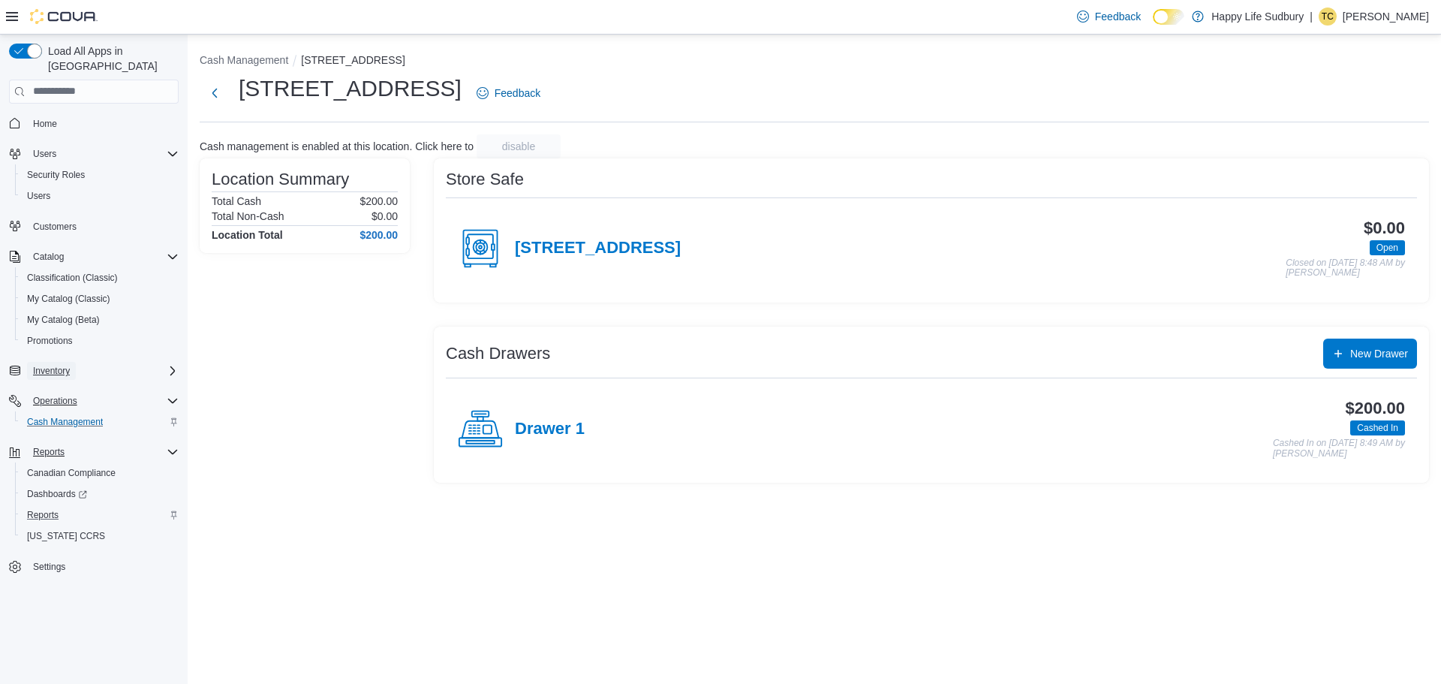
click at [56, 365] on span "Inventory" at bounding box center [51, 371] width 37 height 12
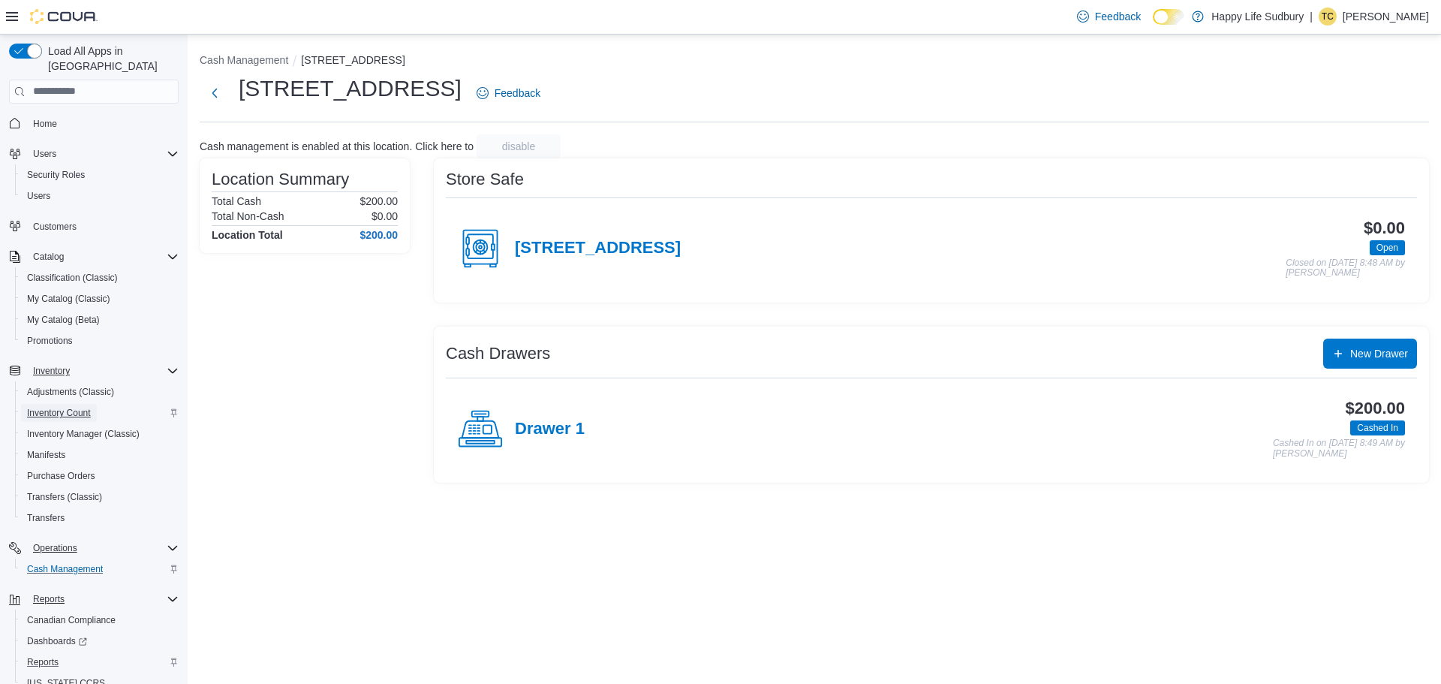
click at [30, 407] on span "Inventory Count" at bounding box center [59, 413] width 64 height 12
